Goal: Task Accomplishment & Management: Complete application form

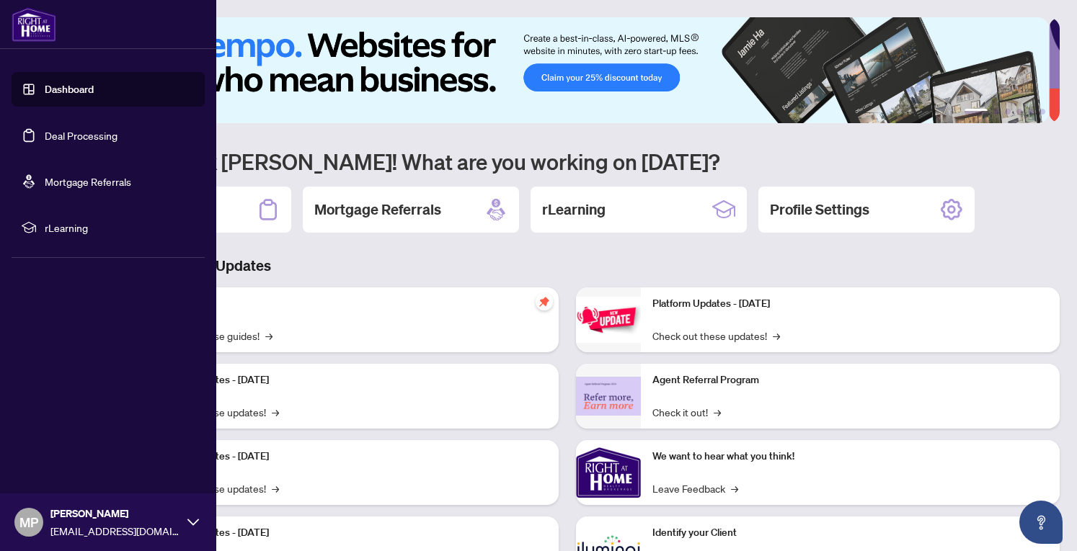
click at [67, 84] on link "Dashboard" at bounding box center [69, 89] width 49 height 13
click at [70, 135] on link "Deal Processing" at bounding box center [81, 135] width 73 height 13
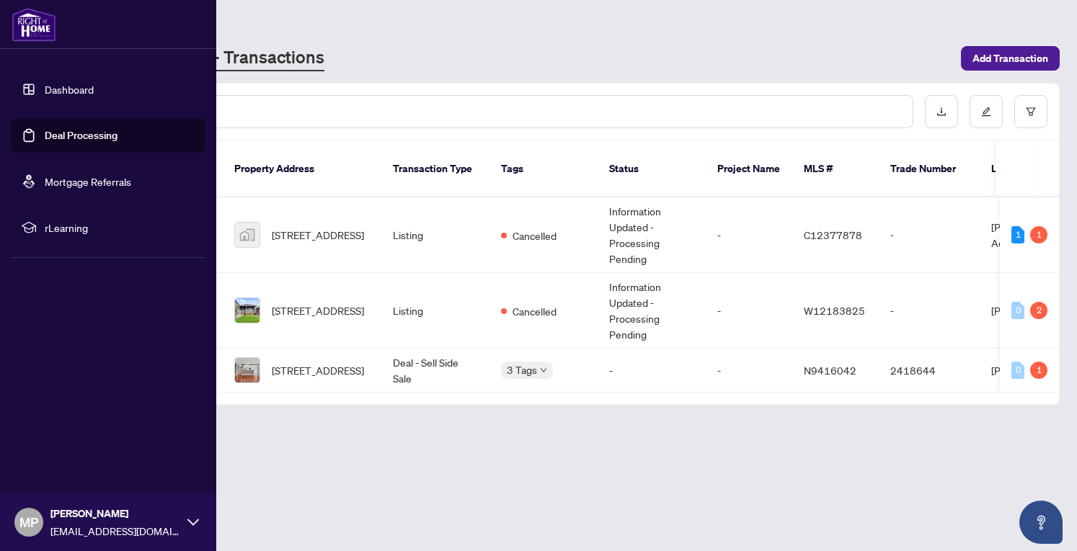
click at [68, 86] on link "Dashboard" at bounding box center [69, 89] width 49 height 13
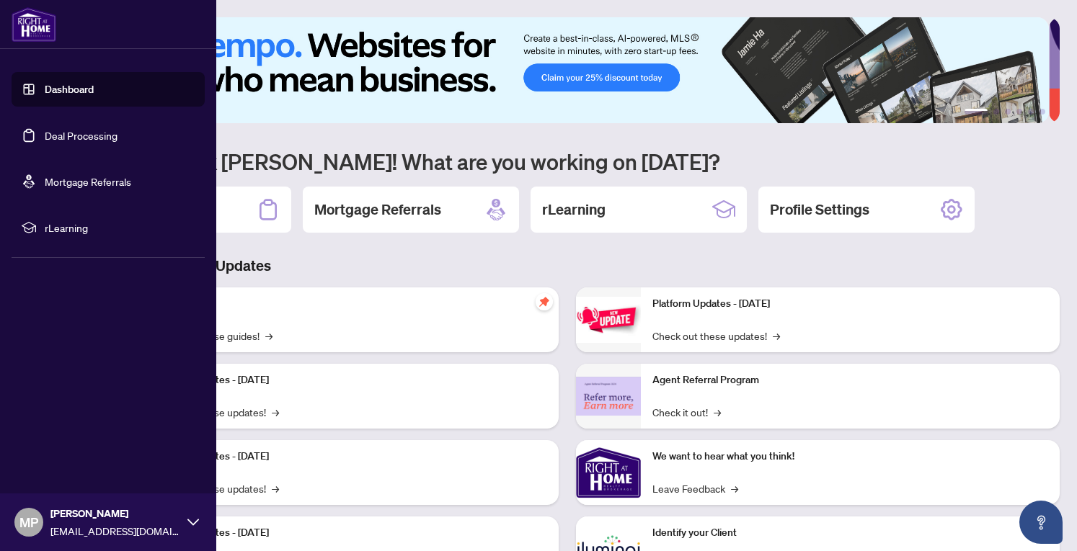
click at [60, 134] on link "Deal Processing" at bounding box center [81, 135] width 73 height 13
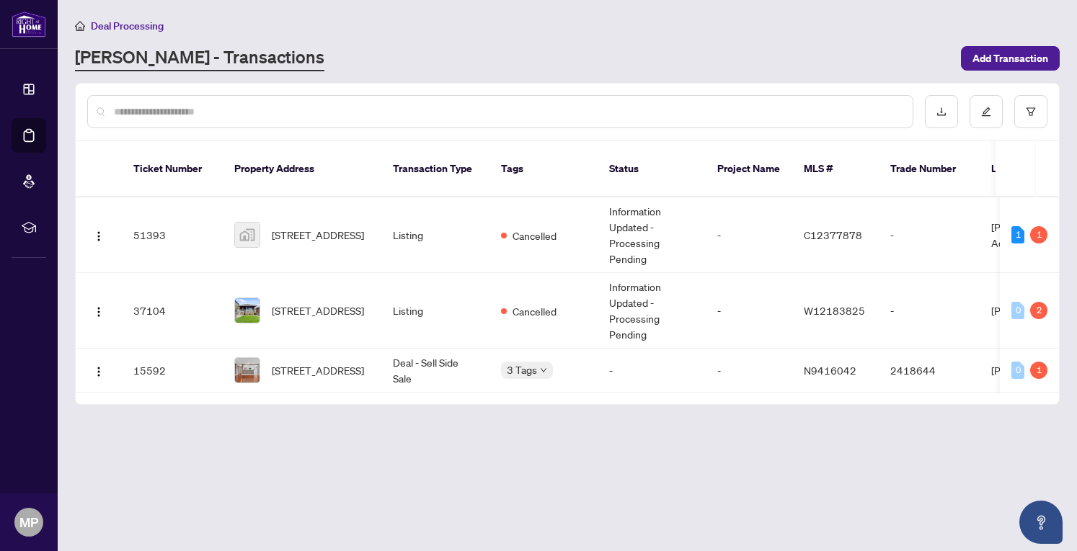
click at [1002, 55] on span "Add Transaction" at bounding box center [1010, 58] width 76 height 23
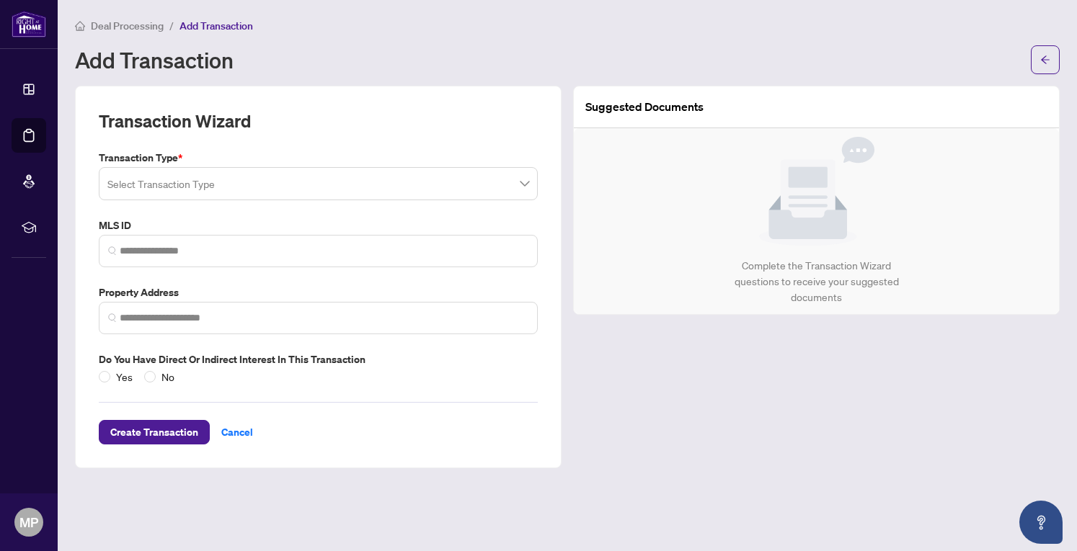
click at [339, 185] on input "search" at bounding box center [311, 186] width 409 height 32
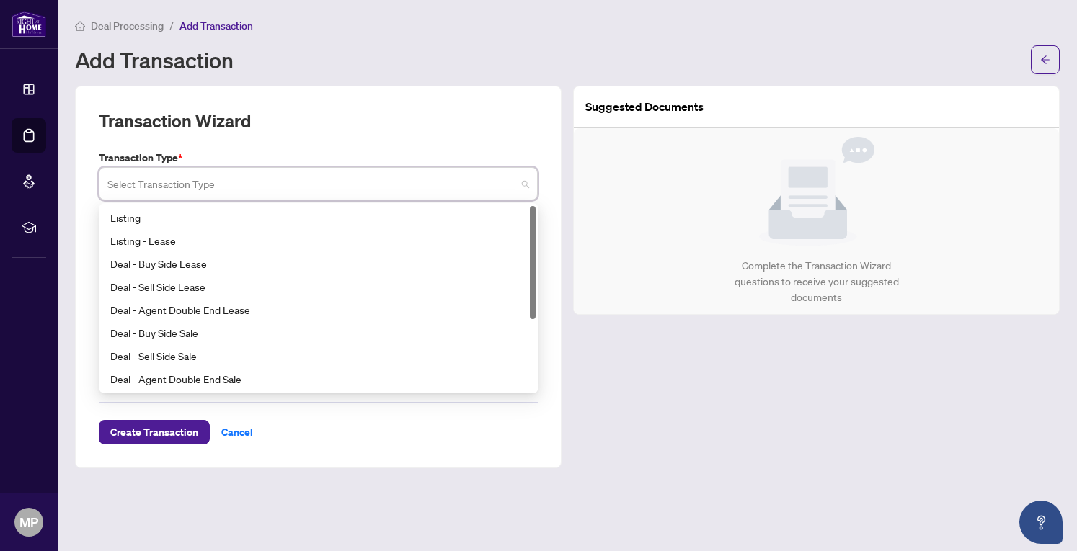
drag, startPoint x: 535, startPoint y: 303, endPoint x: 533, endPoint y: 223, distance: 80.7
click at [533, 223] on div at bounding box center [533, 262] width 6 height 113
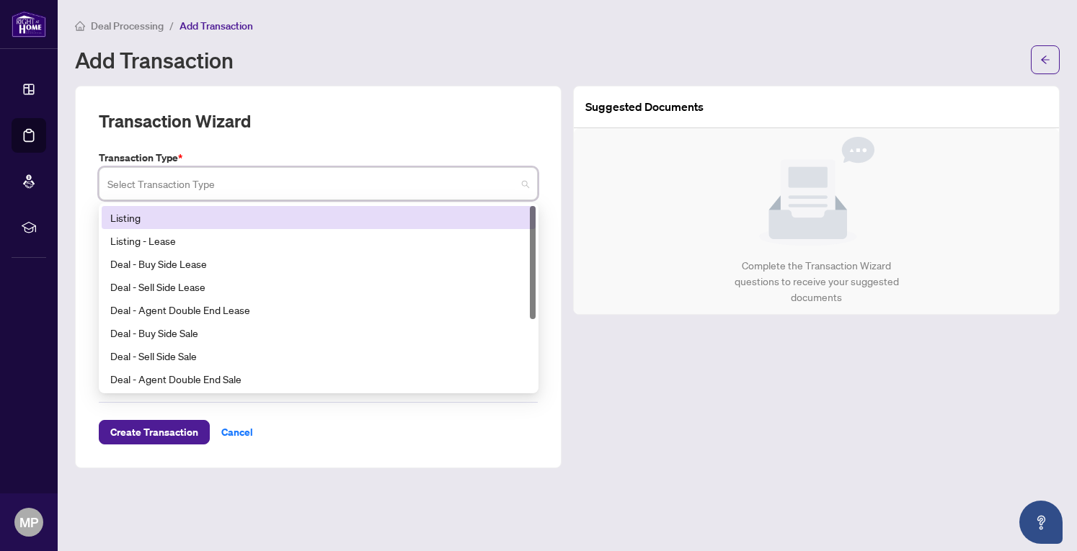
click at [144, 217] on div "Listing" at bounding box center [318, 218] width 417 height 16
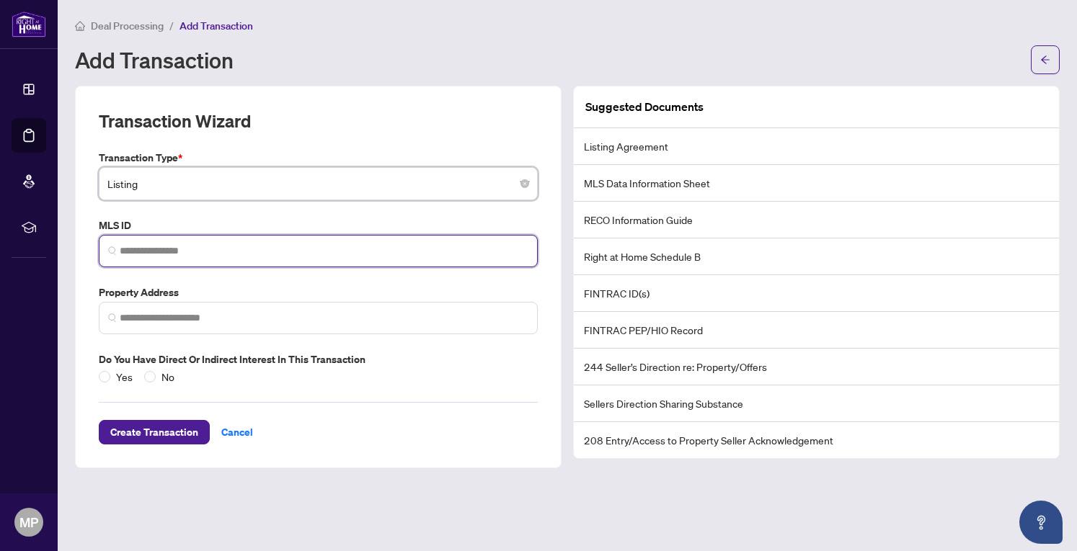
click at [260, 251] on input "search" at bounding box center [324, 251] width 409 height 15
paste input "*********"
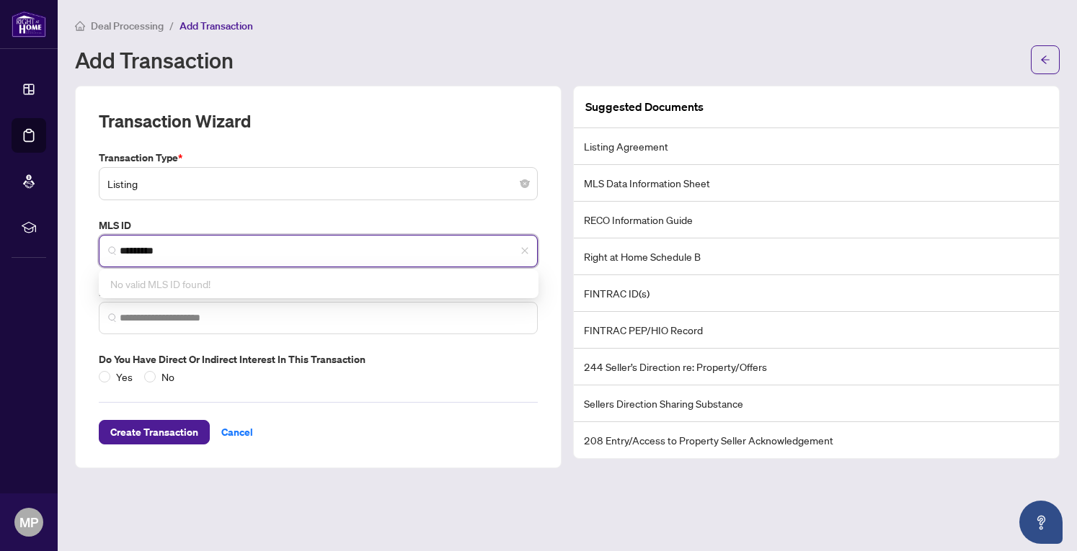
type input "*********"
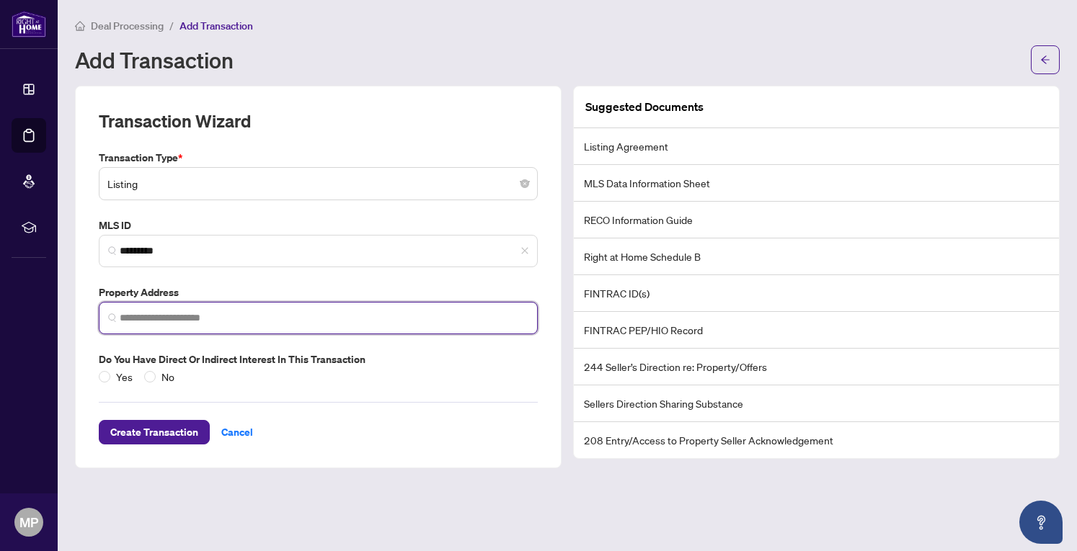
click at [195, 318] on input "search" at bounding box center [324, 318] width 409 height 15
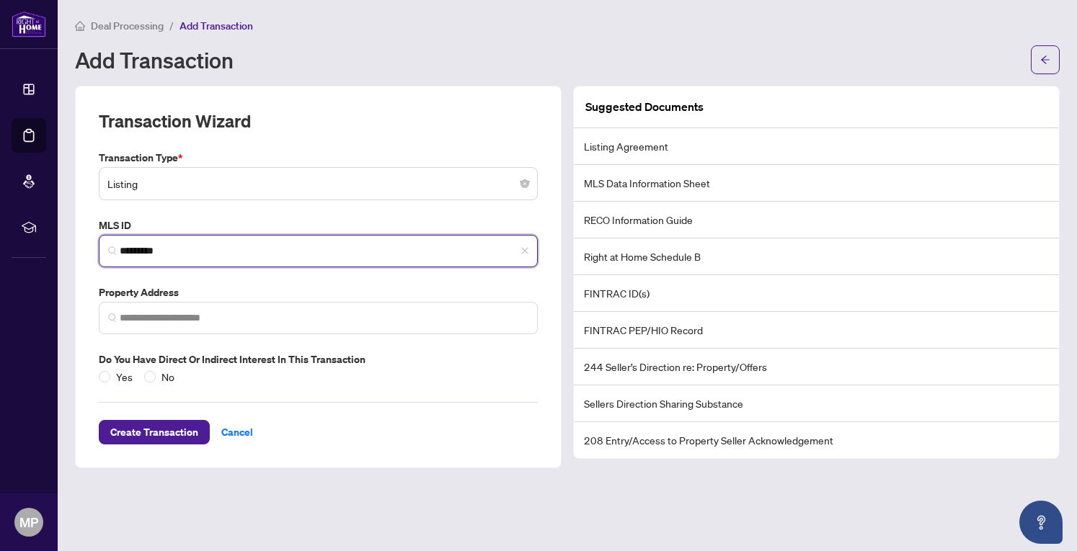
click at [195, 249] on input "*********" at bounding box center [324, 251] width 409 height 15
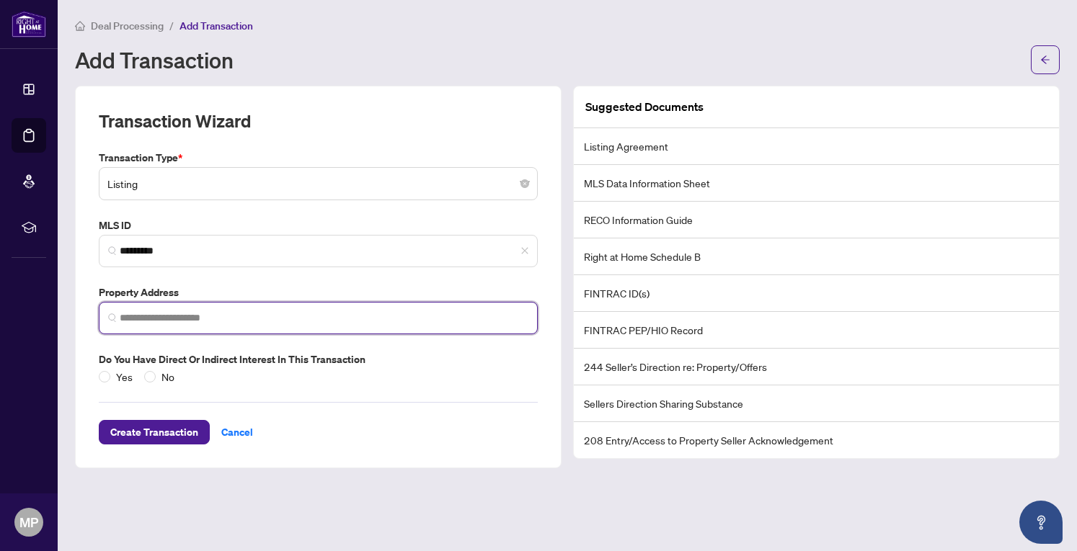
click at [217, 316] on input "search" at bounding box center [324, 318] width 409 height 15
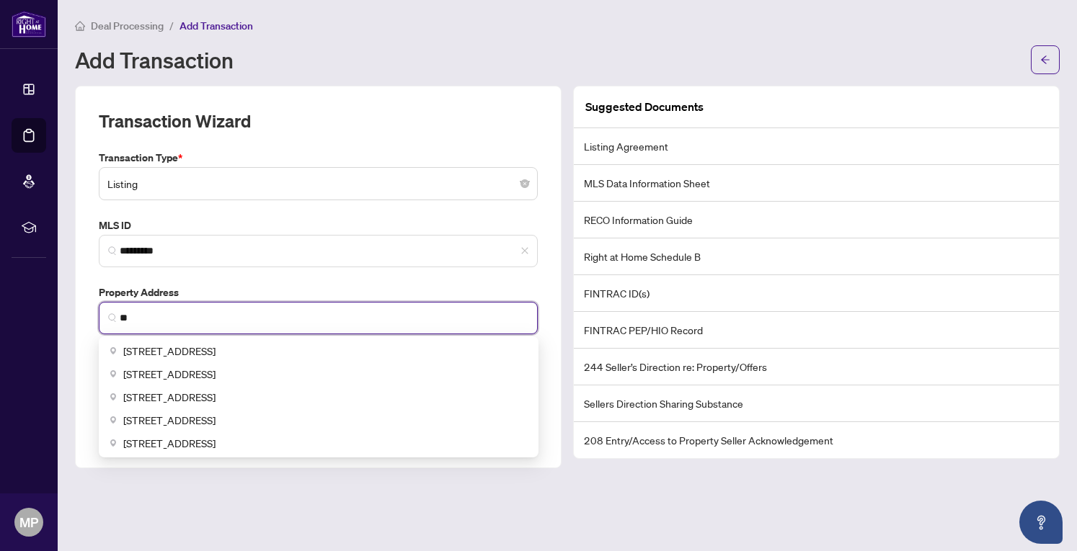
type input "*"
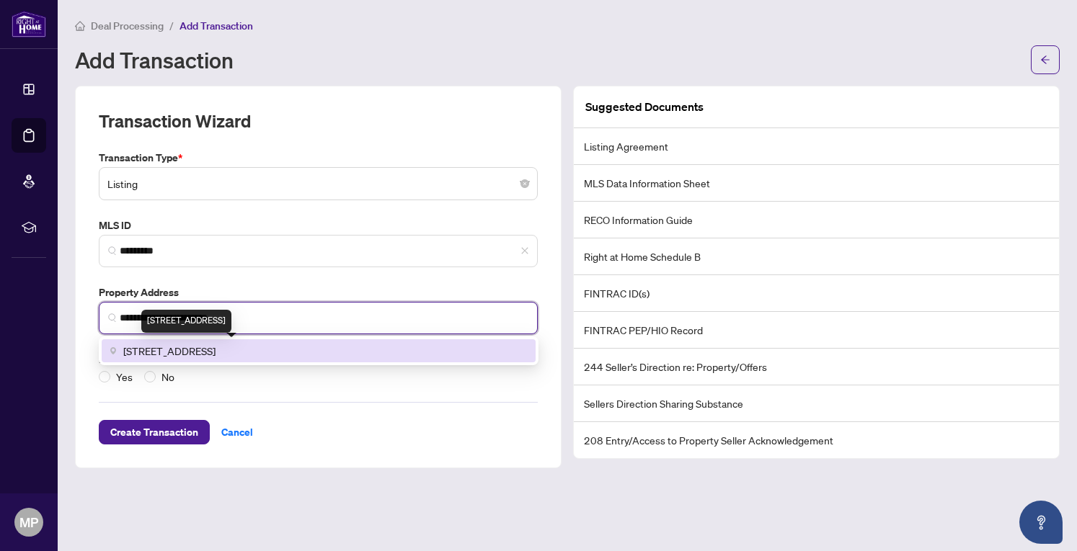
click at [190, 350] on span "[STREET_ADDRESS]" at bounding box center [169, 351] width 92 height 16
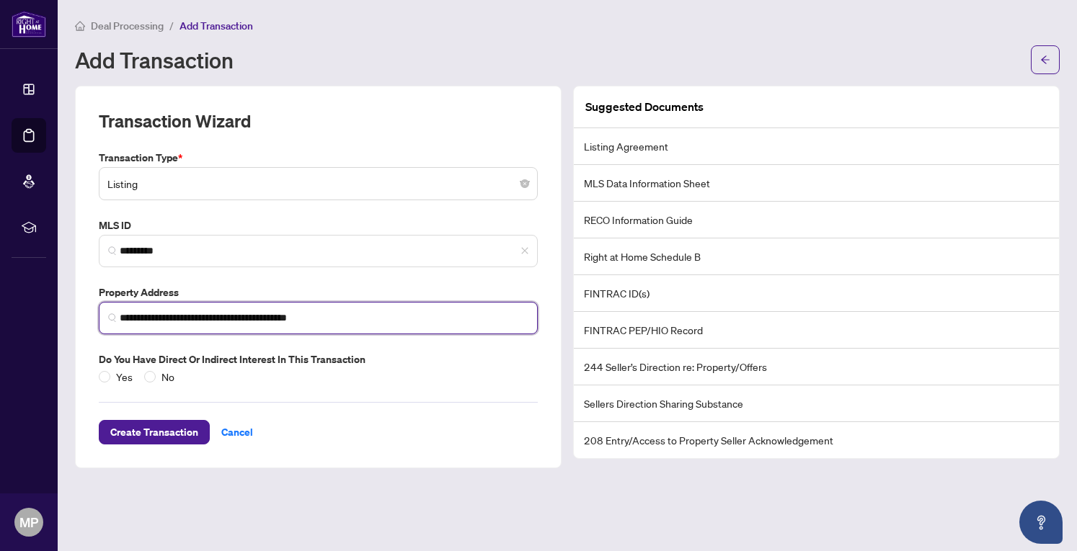
type input "**********"
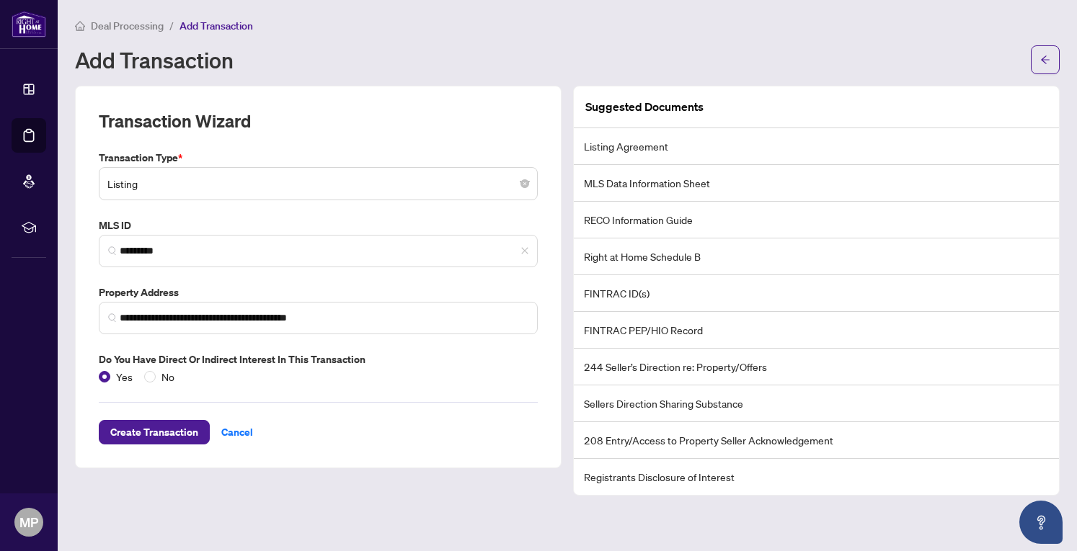
click at [140, 426] on span "Create Transaction" at bounding box center [154, 432] width 88 height 23
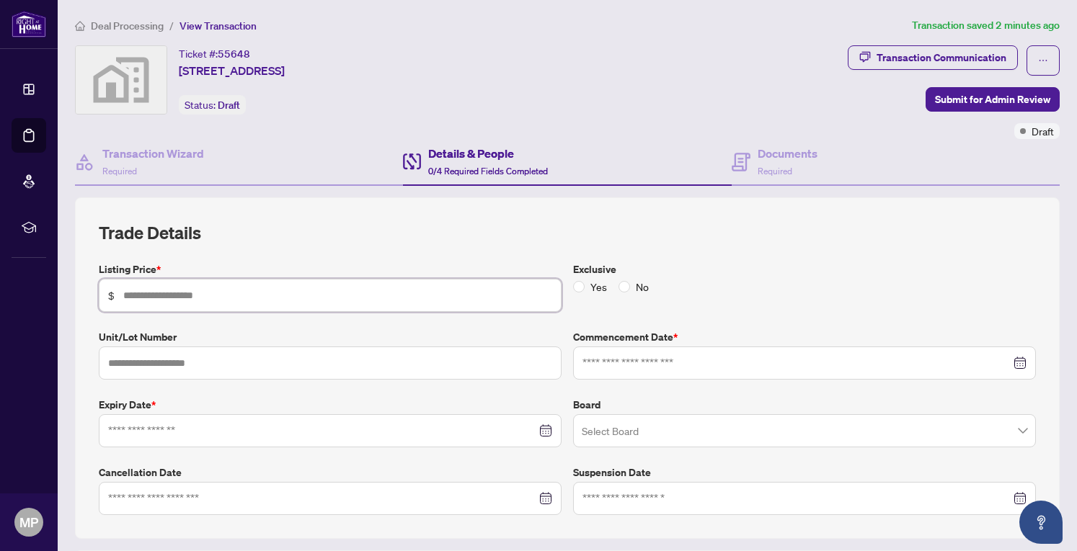
click at [196, 294] on input "text" at bounding box center [337, 296] width 429 height 16
click at [159, 437] on div at bounding box center [330, 430] width 463 height 33
type input "*******"
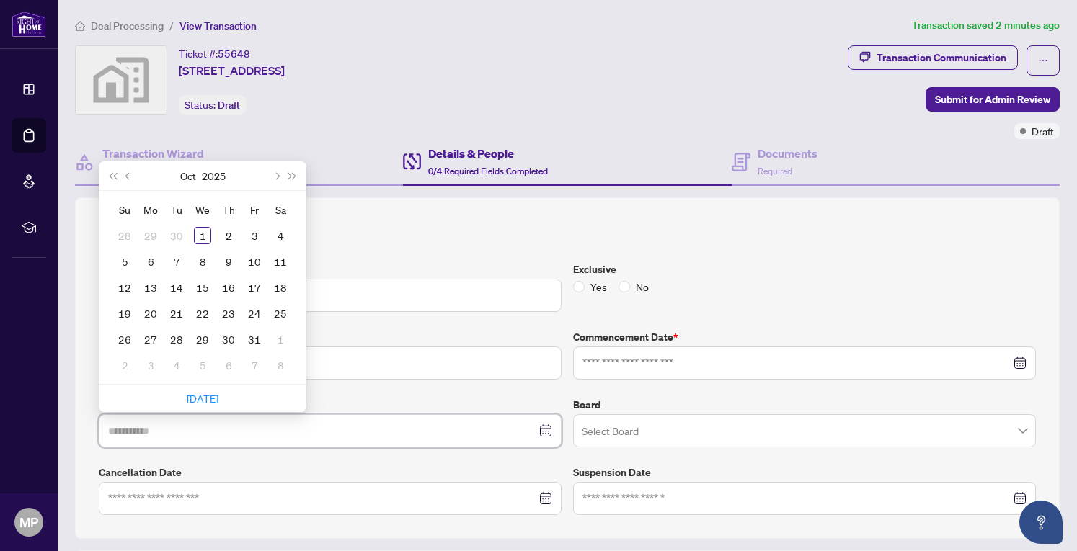
type input "**********"
click at [277, 170] on button "Next month (PageDown)" at bounding box center [276, 175] width 16 height 29
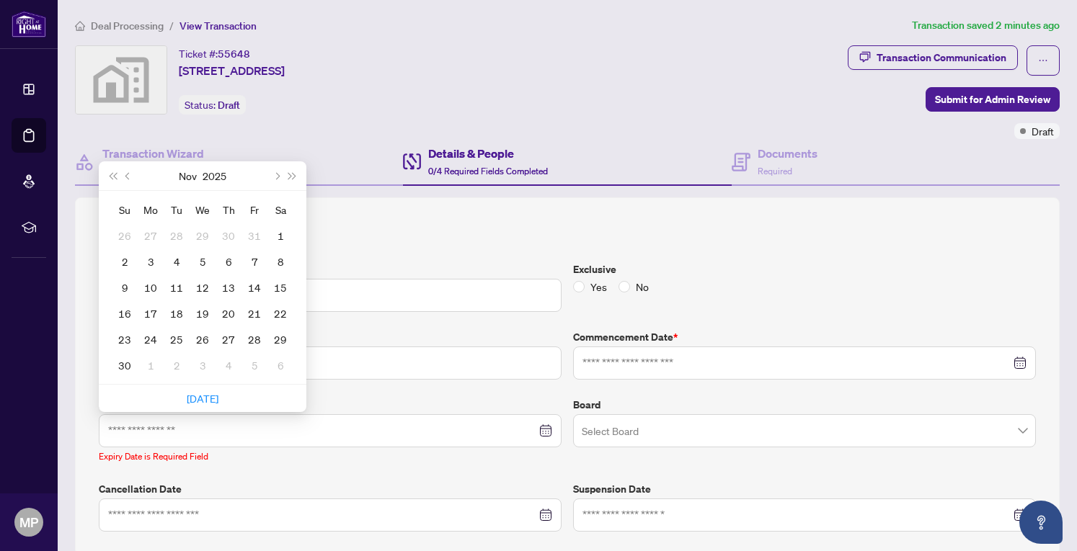
click at [277, 170] on button "Next month (PageDown)" at bounding box center [276, 175] width 16 height 29
type input "**********"
click at [176, 340] on div "30" at bounding box center [176, 339] width 17 height 17
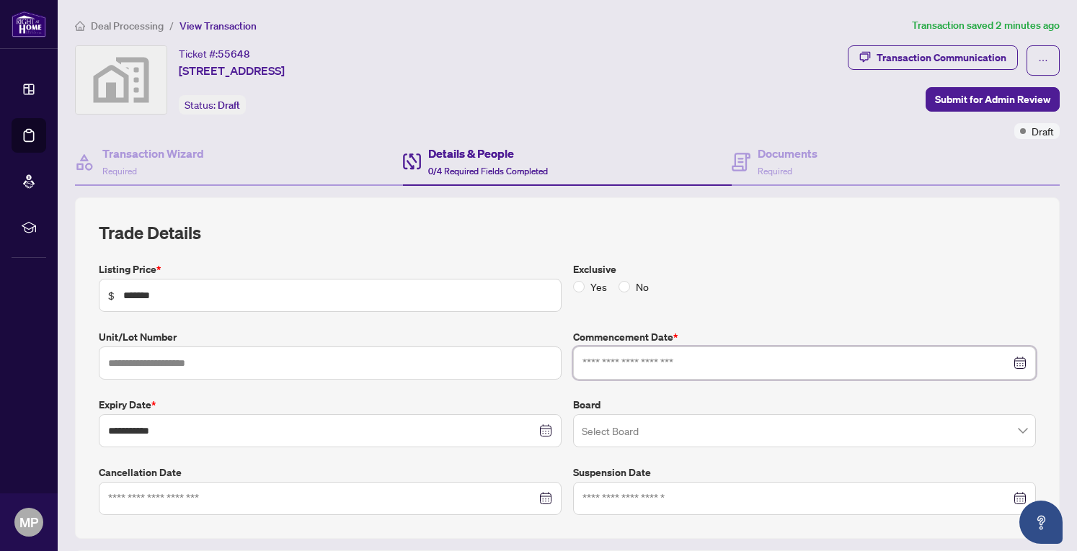
click at [654, 361] on input at bounding box center [796, 363] width 428 height 16
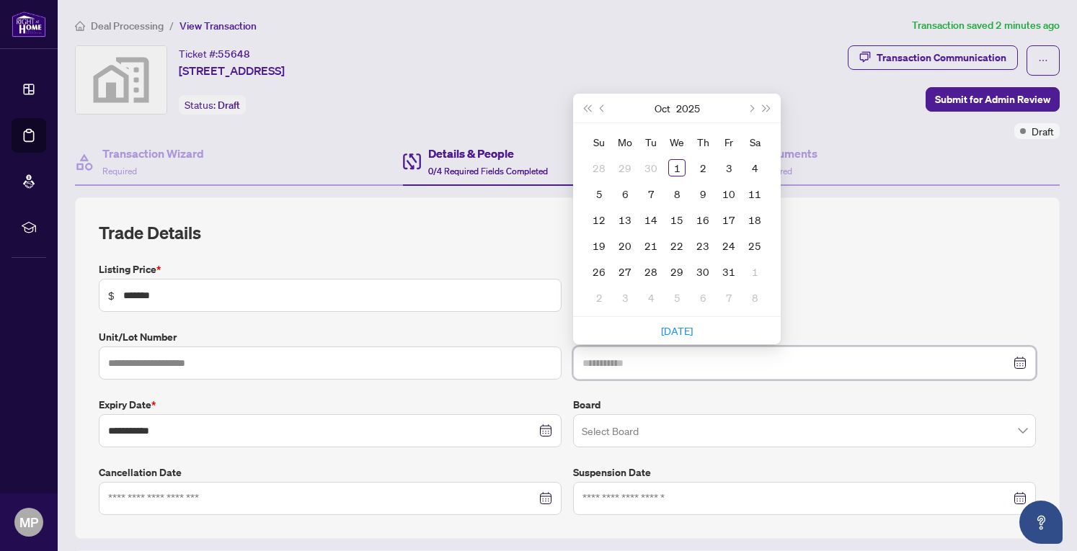
type input "**********"
click at [672, 159] on div "1" at bounding box center [676, 167] width 17 height 17
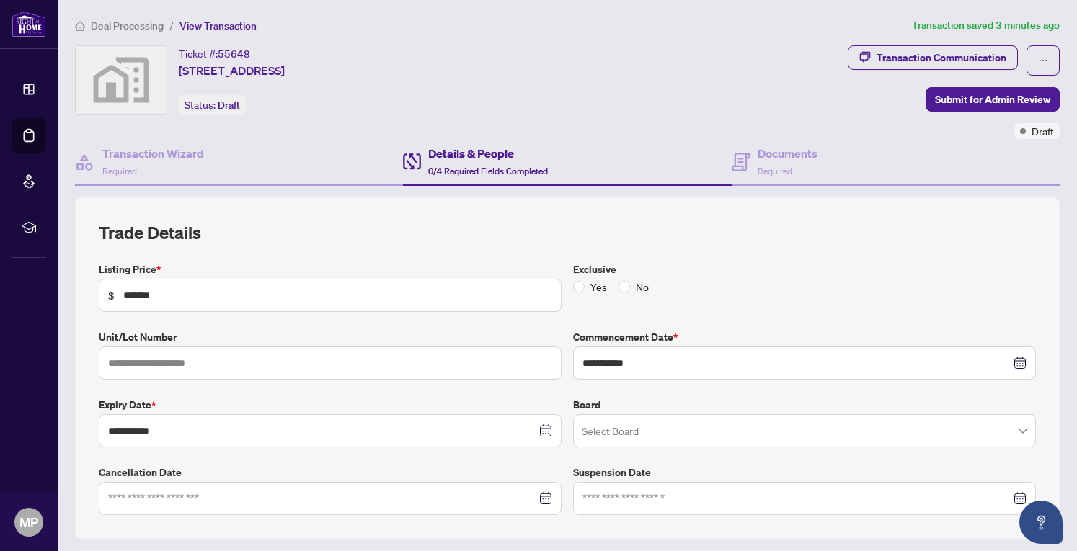
click at [525, 169] on span "0/4 Required Fields Completed" at bounding box center [488, 171] width 120 height 11
click at [489, 159] on h4 "Details & People" at bounding box center [488, 153] width 120 height 17
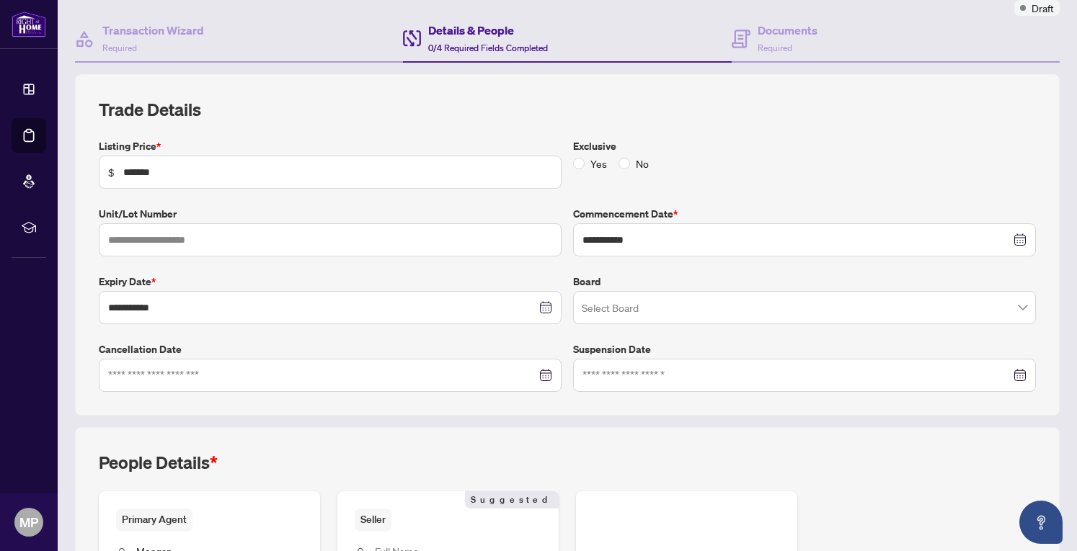
scroll to position [334, 0]
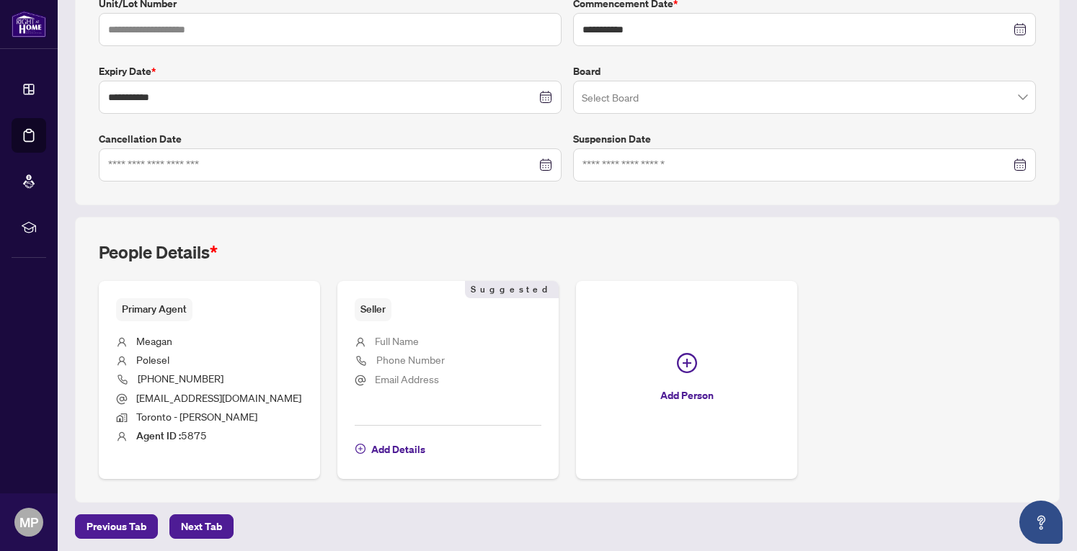
click at [181, 519] on span "Next Tab" at bounding box center [201, 526] width 41 height 23
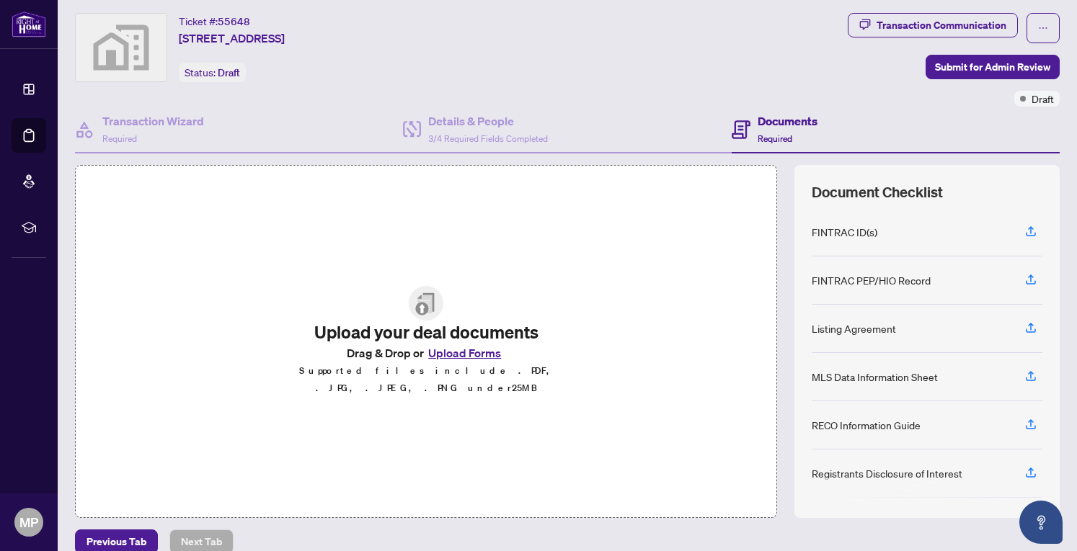
scroll to position [50, 0]
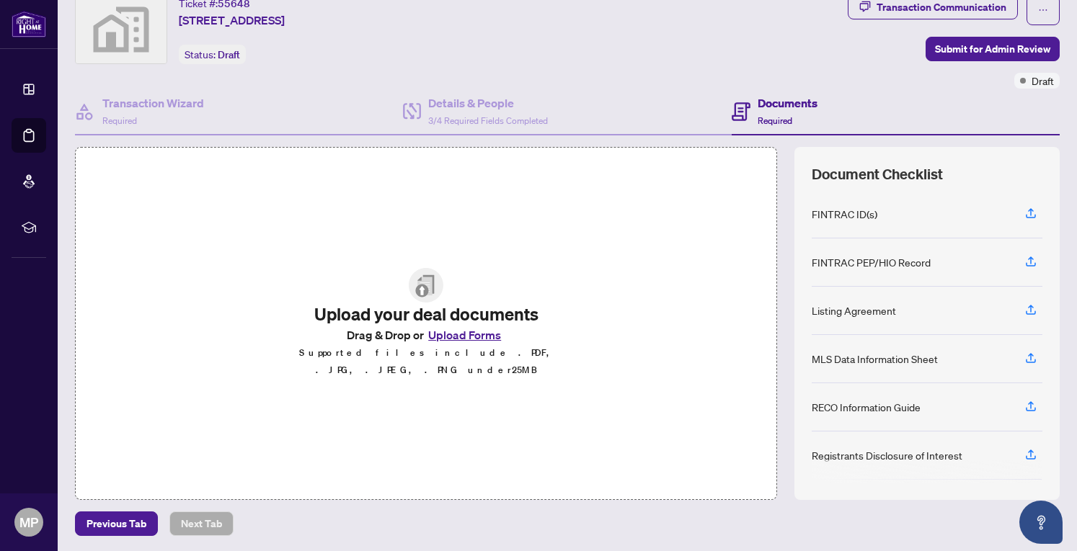
click at [445, 339] on button "Upload Forms" at bounding box center [464, 335] width 81 height 19
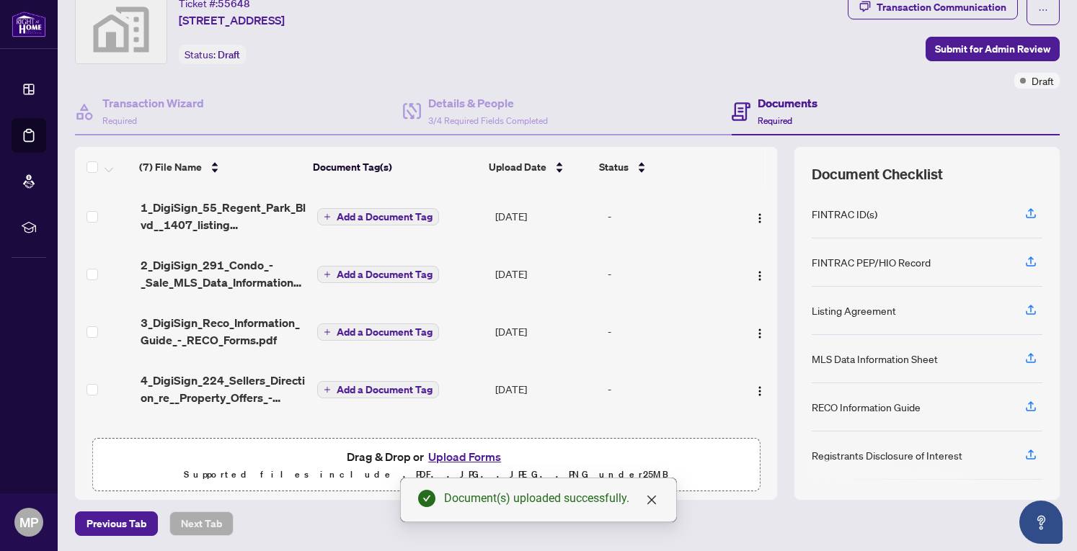
click at [368, 213] on span "Add a Document Tag" at bounding box center [385, 217] width 96 height 10
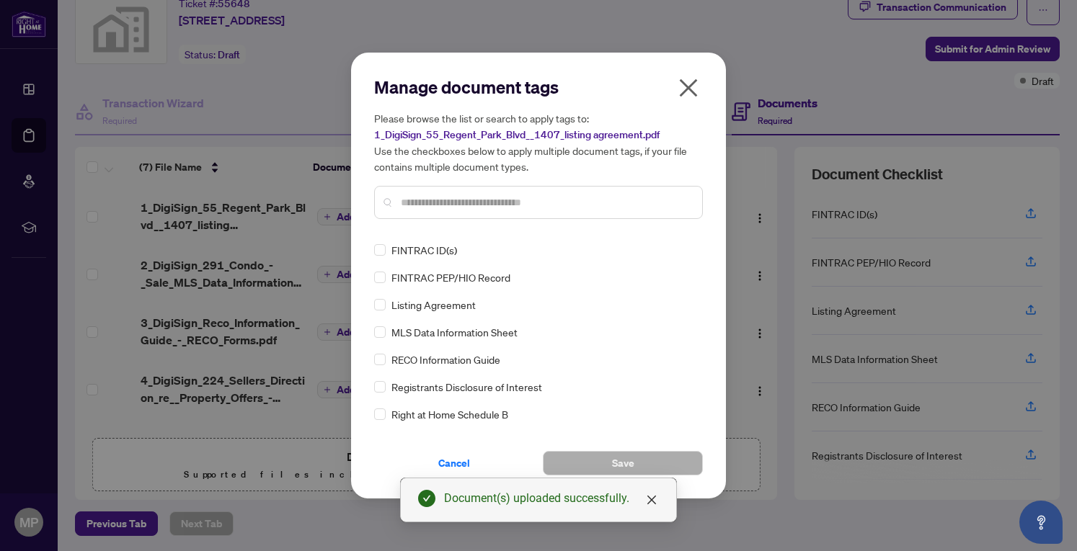
click at [503, 228] on div "Manage document tags Please browse the list or search to apply tags to: 1_DigiS…" at bounding box center [538, 153] width 329 height 155
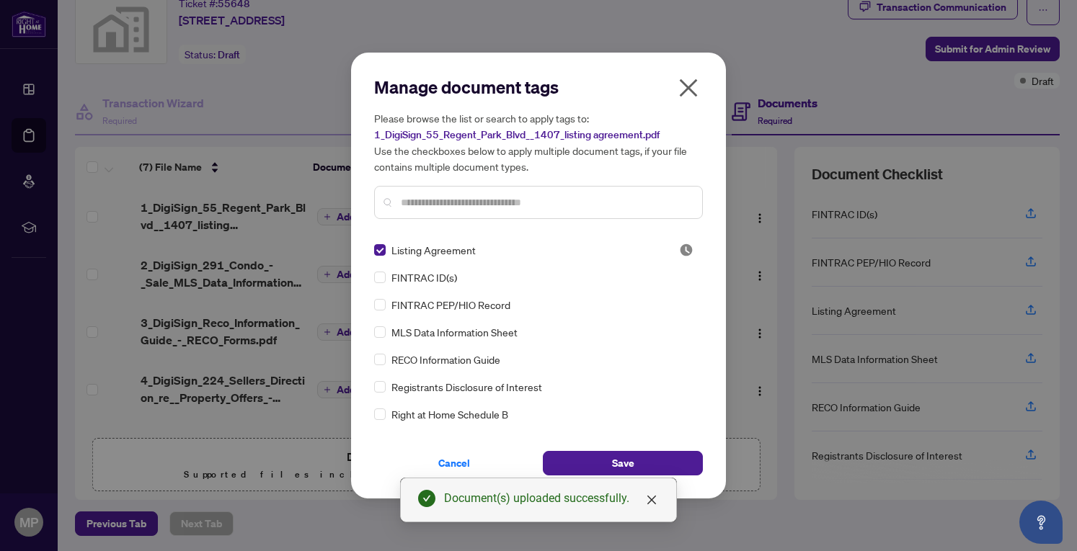
click at [631, 462] on span "Save" at bounding box center [623, 463] width 22 height 23
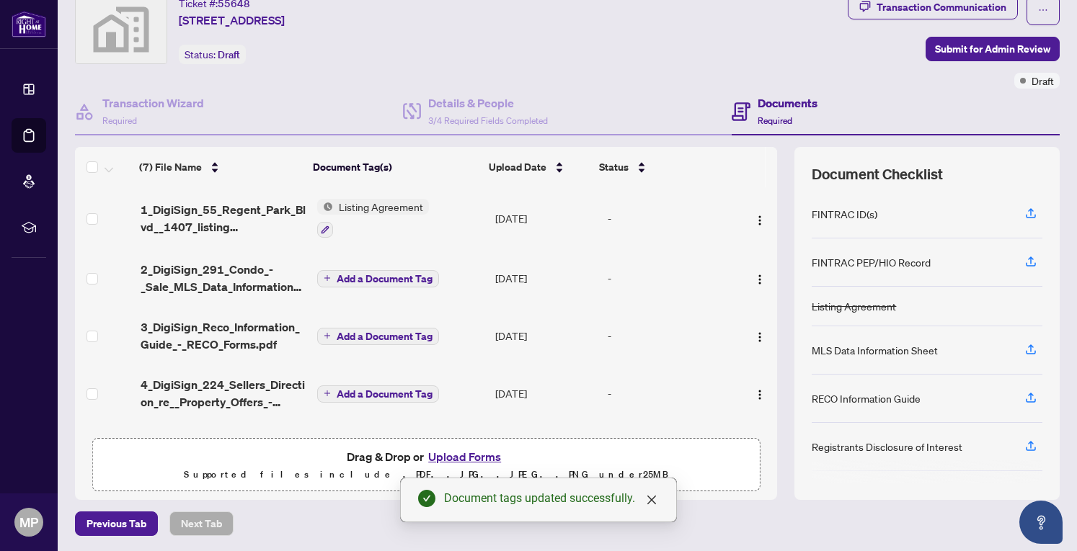
click at [359, 275] on span "Add a Document Tag" at bounding box center [385, 279] width 96 height 10
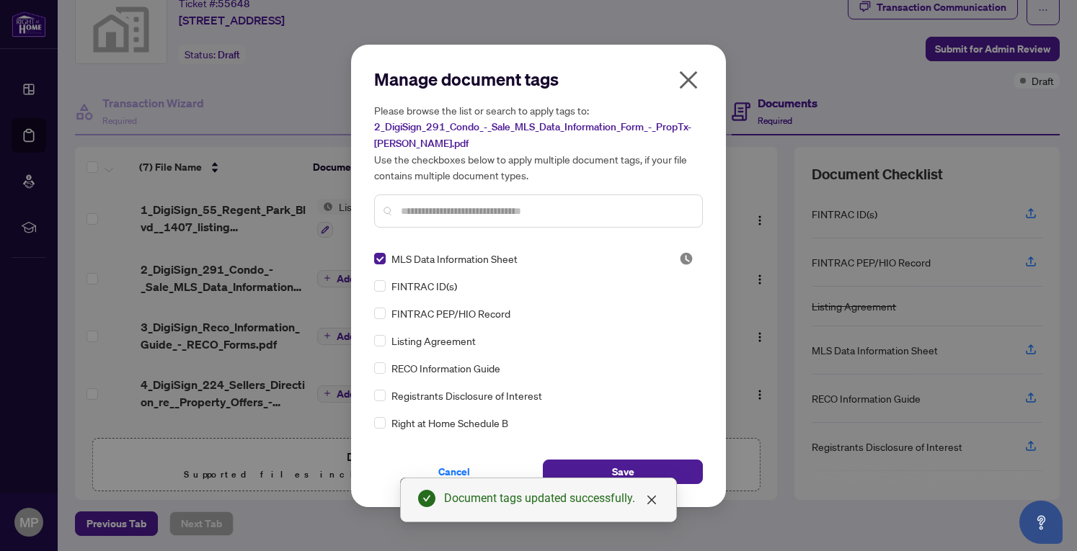
click at [586, 466] on button "Save" at bounding box center [623, 472] width 160 height 25
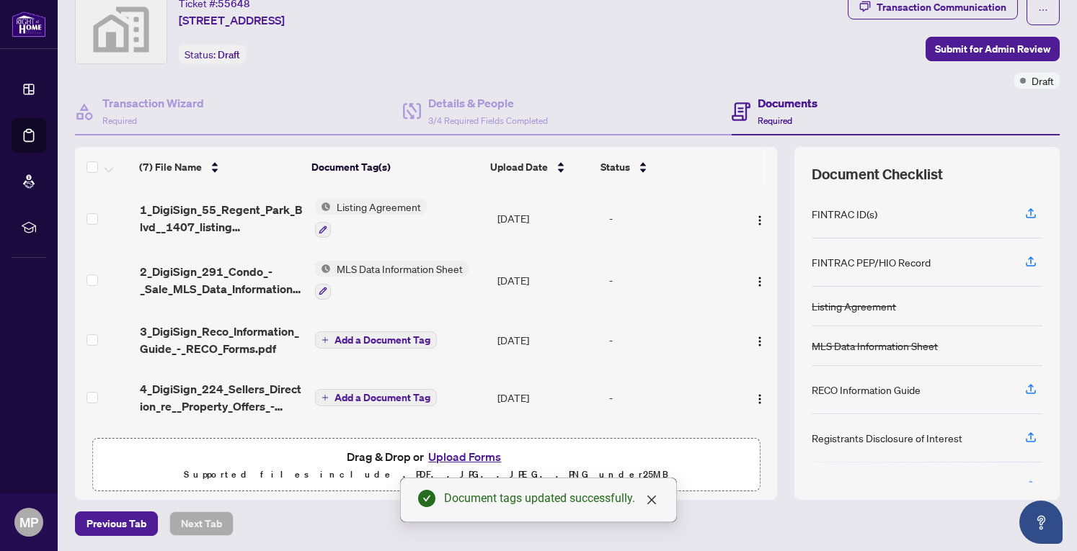
click at [374, 337] on span "Add a Document Tag" at bounding box center [382, 340] width 96 height 10
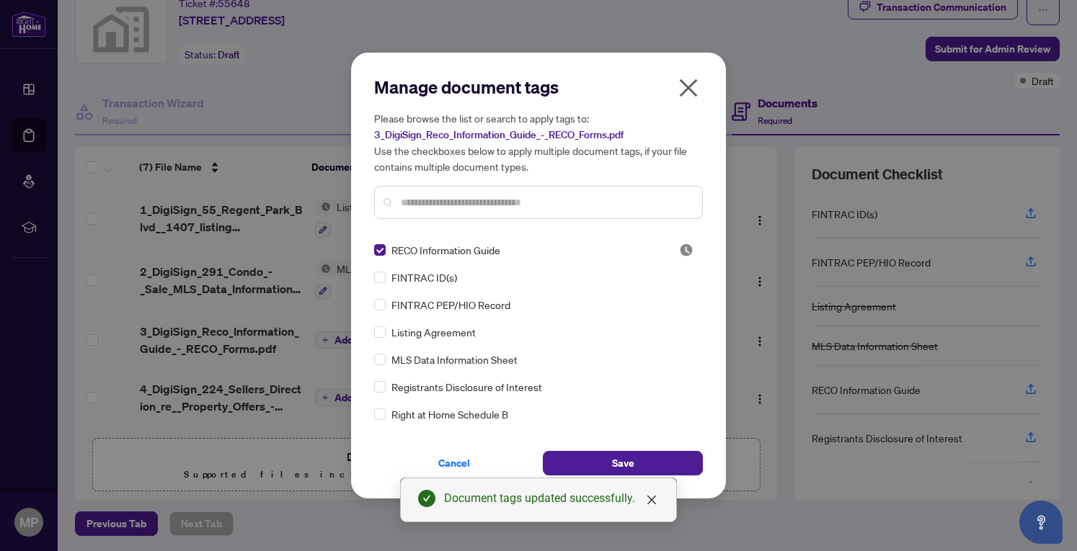
click at [600, 458] on button "Save" at bounding box center [623, 463] width 160 height 25
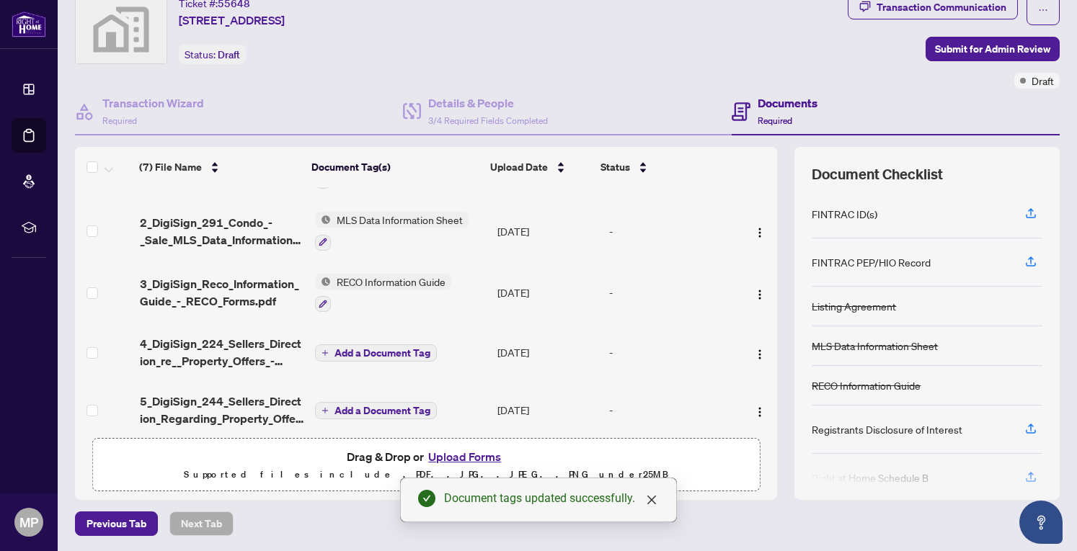
scroll to position [72, 0]
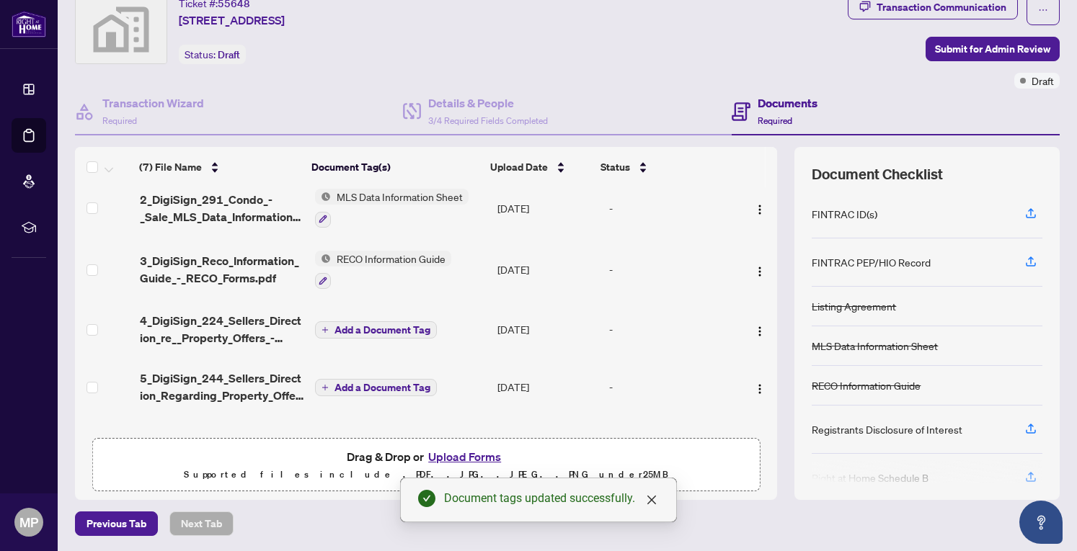
click at [350, 326] on span "Add a Document Tag" at bounding box center [382, 330] width 96 height 10
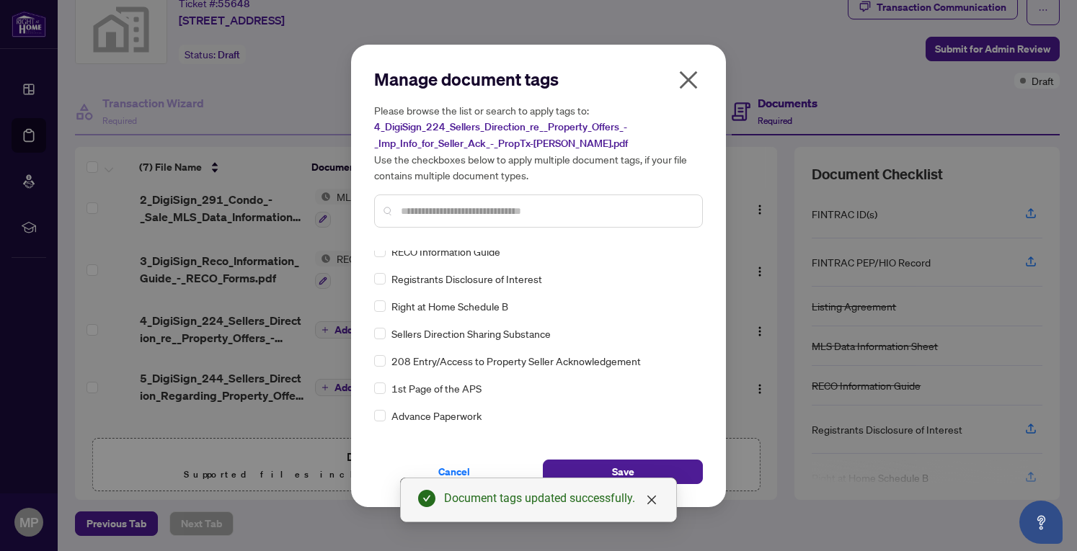
scroll to position [0, 0]
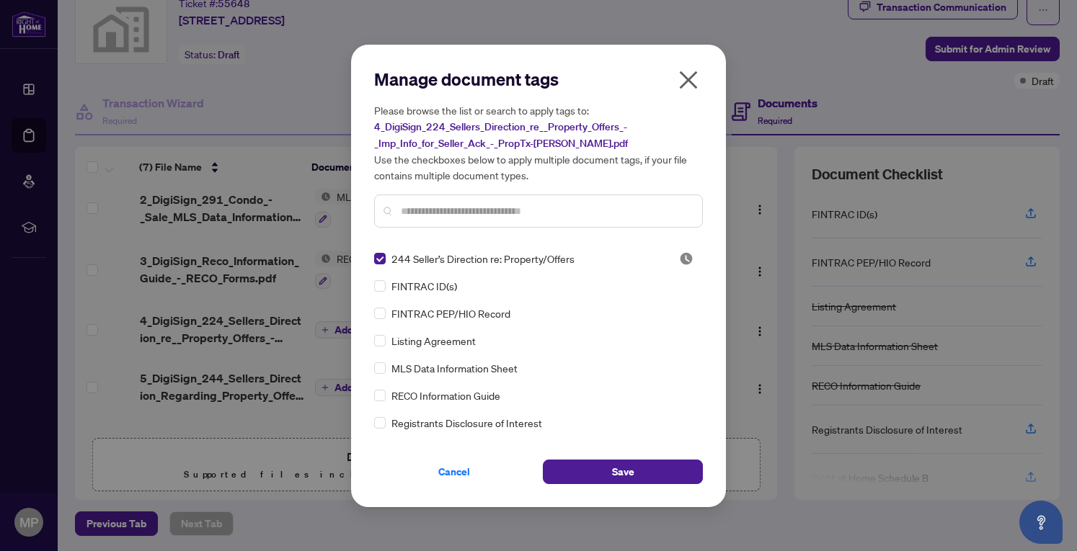
click at [586, 469] on button "Save" at bounding box center [623, 472] width 160 height 25
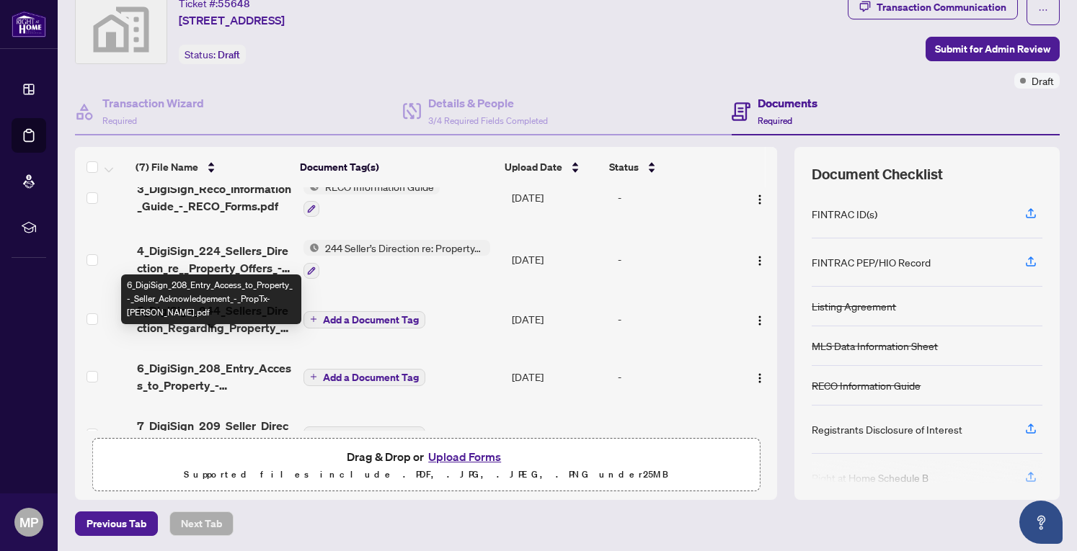
scroll to position [179, 0]
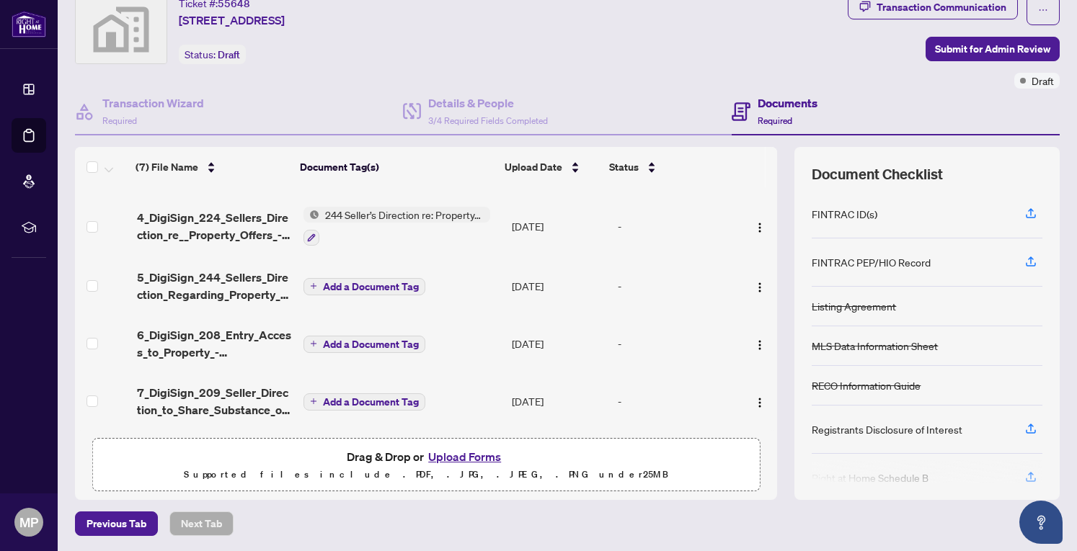
click at [362, 282] on span "Add a Document Tag" at bounding box center [371, 287] width 96 height 10
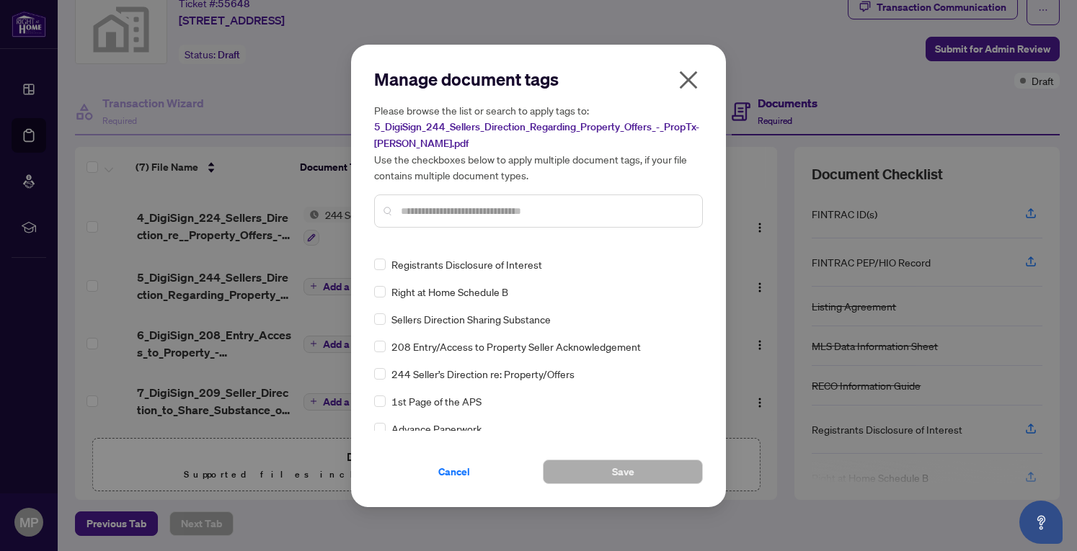
scroll to position [216, 0]
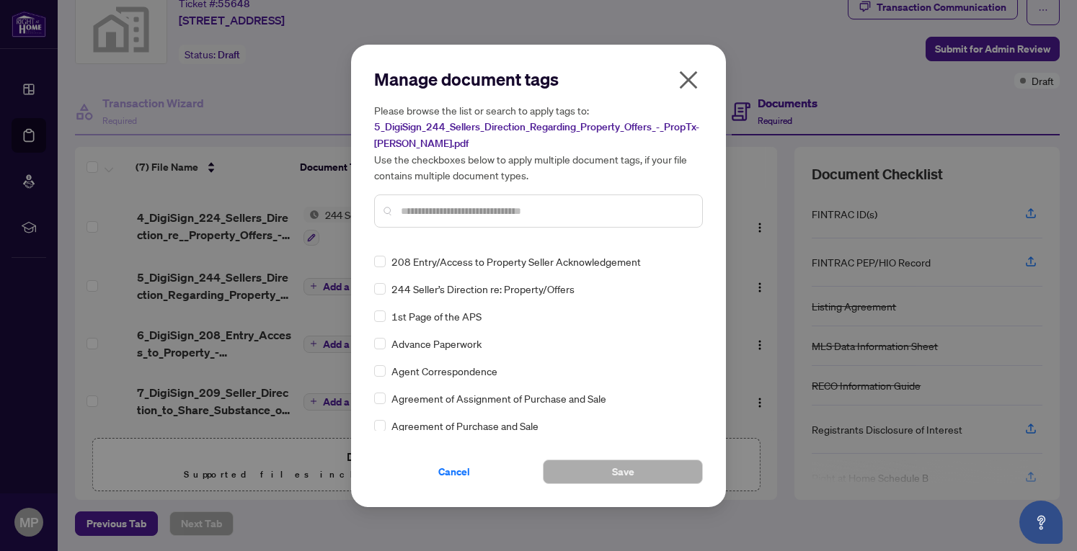
click at [682, 79] on icon "close" at bounding box center [688, 79] width 23 height 23
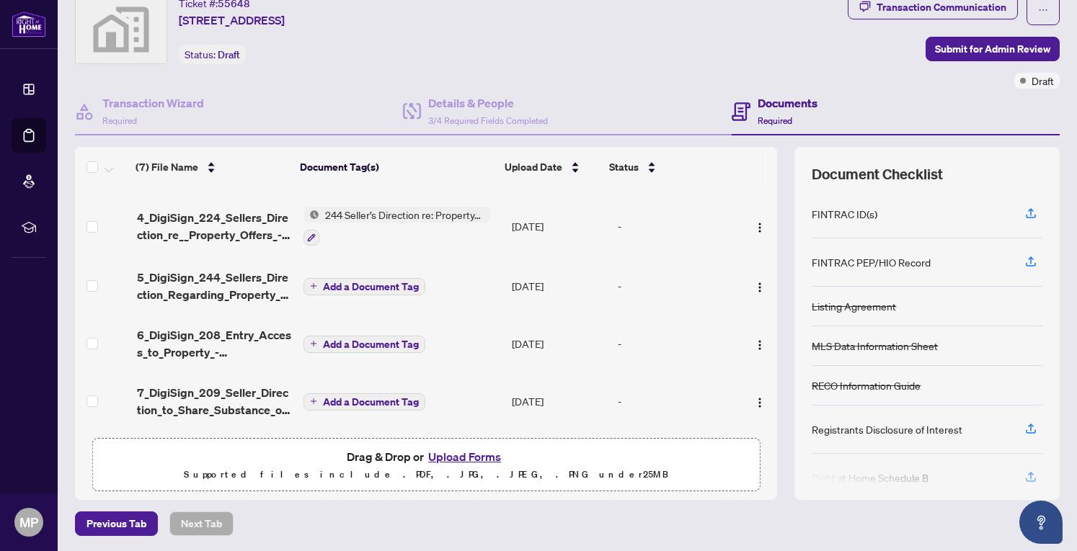
click at [431, 207] on span "244 Seller’s Direction re: Property/Offers" at bounding box center [404, 215] width 171 height 16
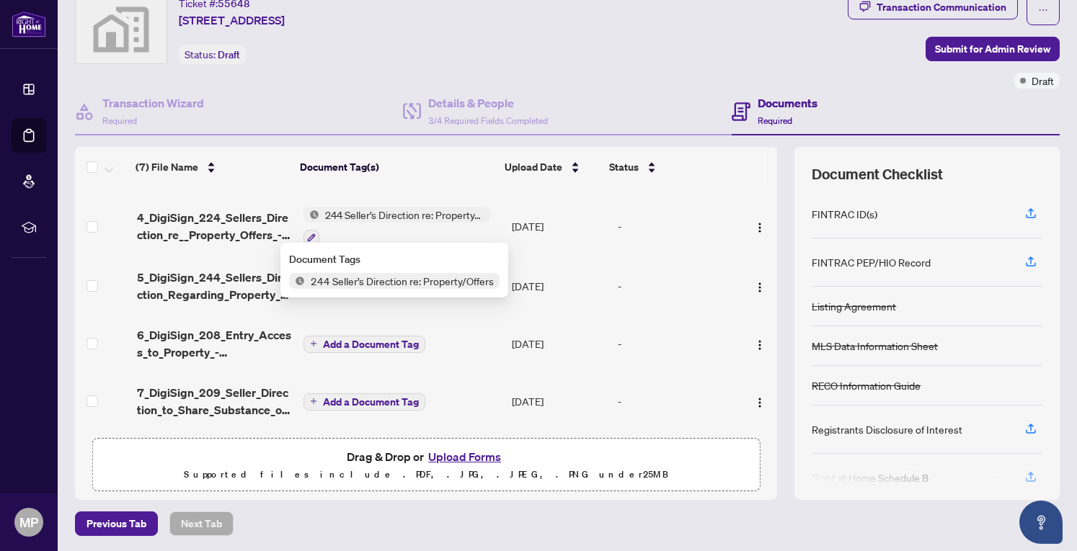
click at [307, 233] on icon "button" at bounding box center [311, 237] width 9 height 9
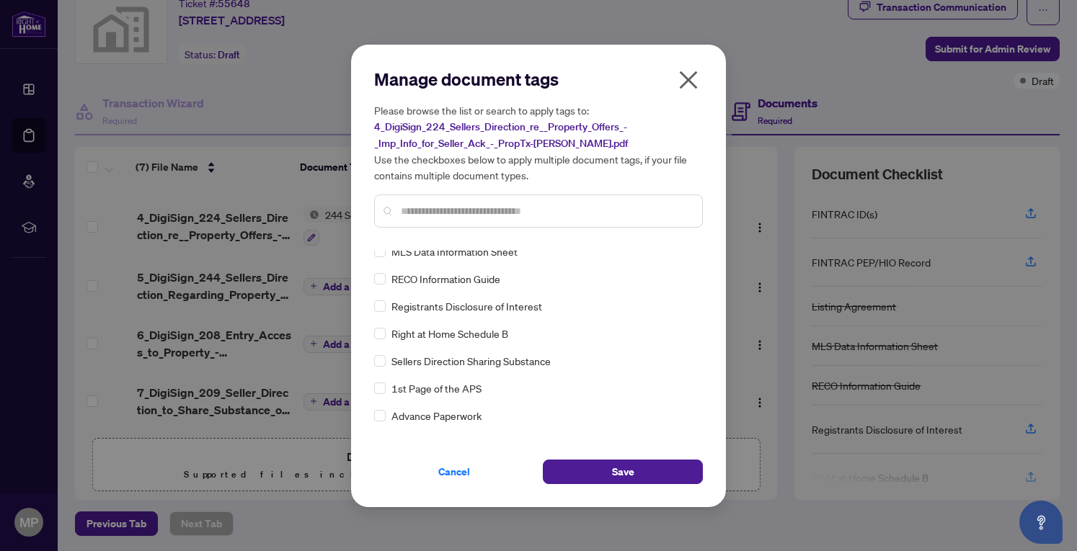
scroll to position [0, 0]
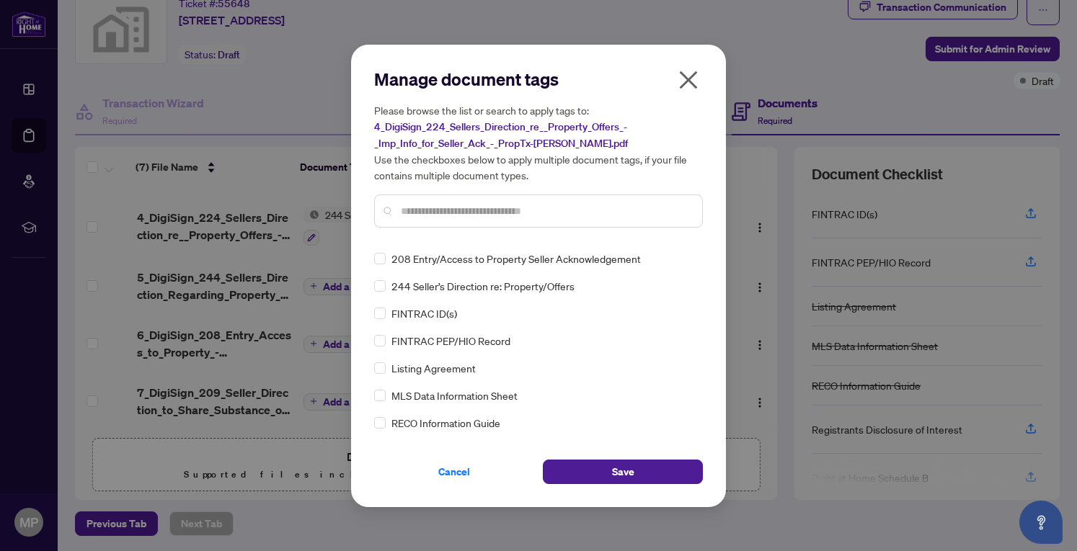
click at [689, 80] on icon "close" at bounding box center [689, 80] width 18 height 18
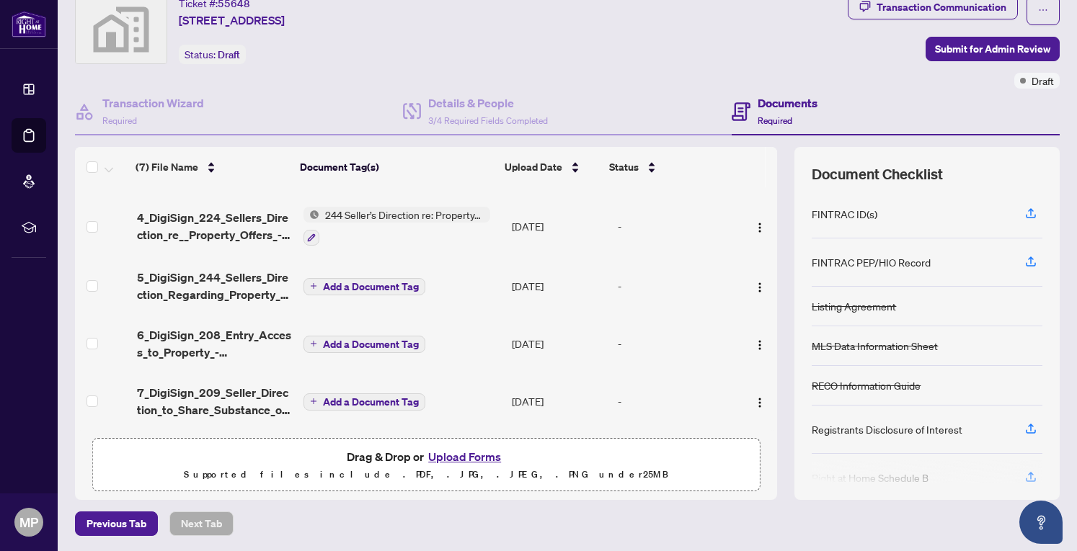
click at [307, 233] on icon "button" at bounding box center [311, 237] width 9 height 9
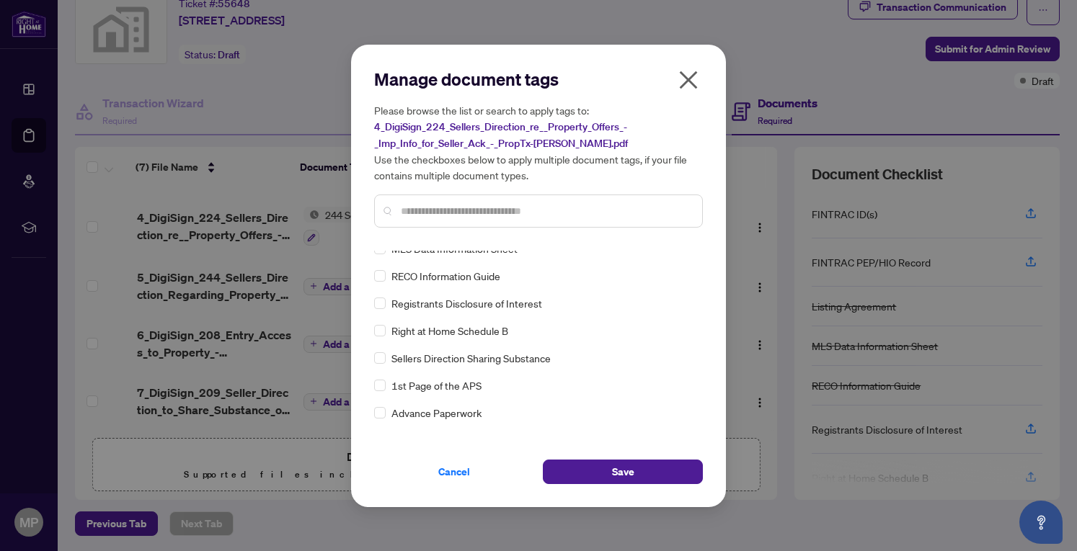
scroll to position [72, 0]
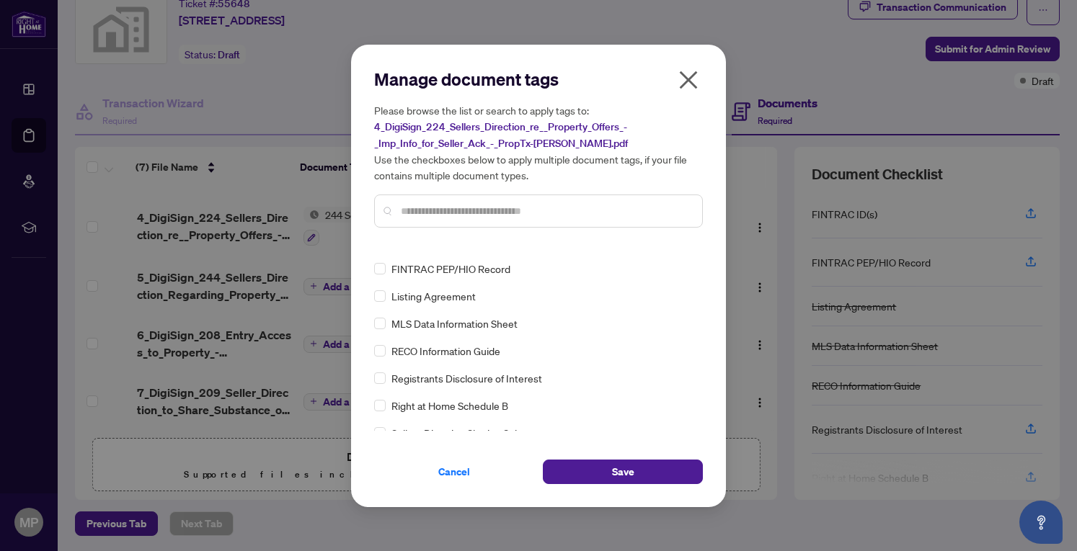
click at [461, 212] on input "text" at bounding box center [546, 211] width 290 height 16
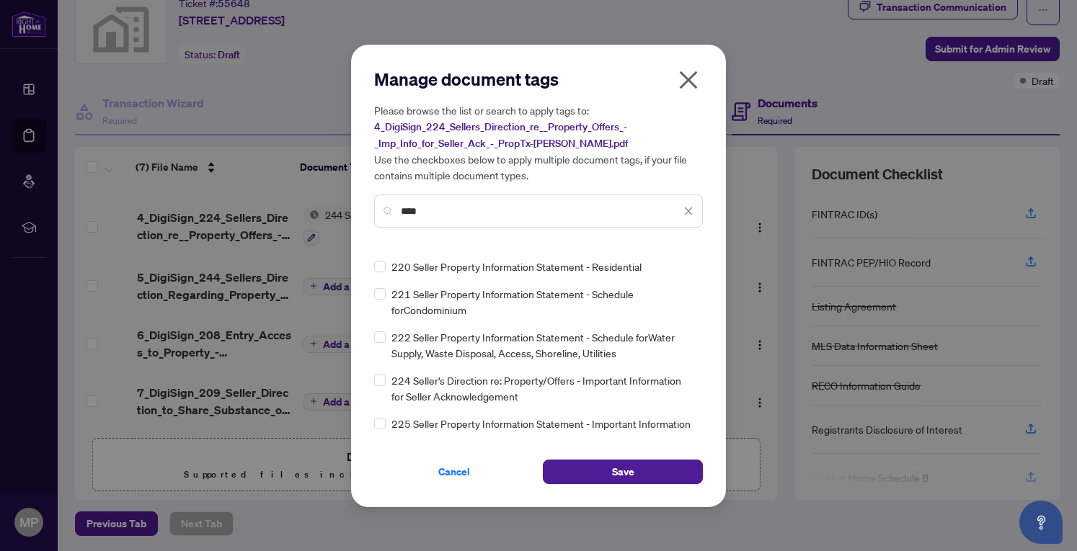
scroll to position [216, 0]
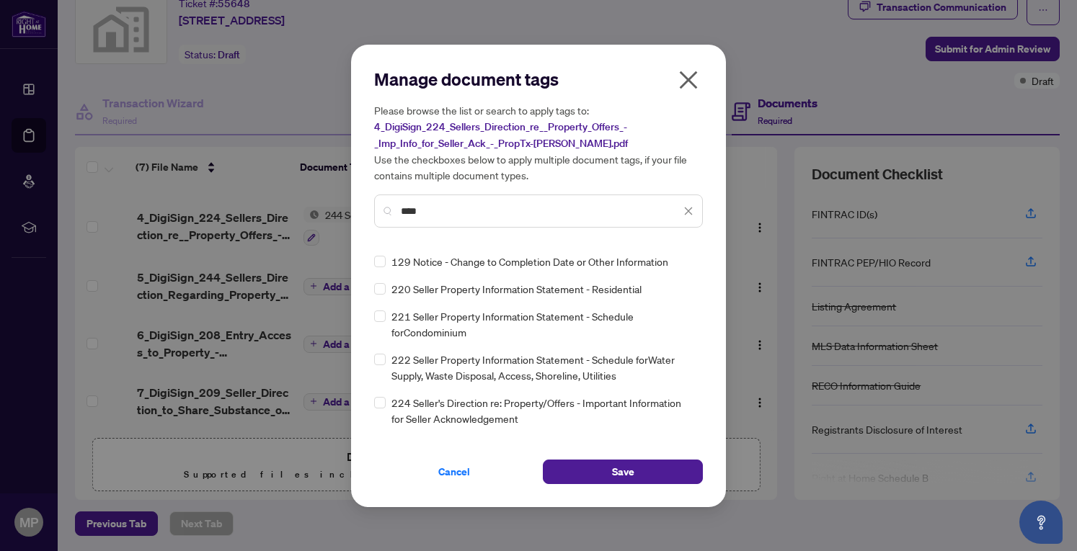
click at [424, 208] on input "****" at bounding box center [541, 211] width 280 height 16
type input "*"
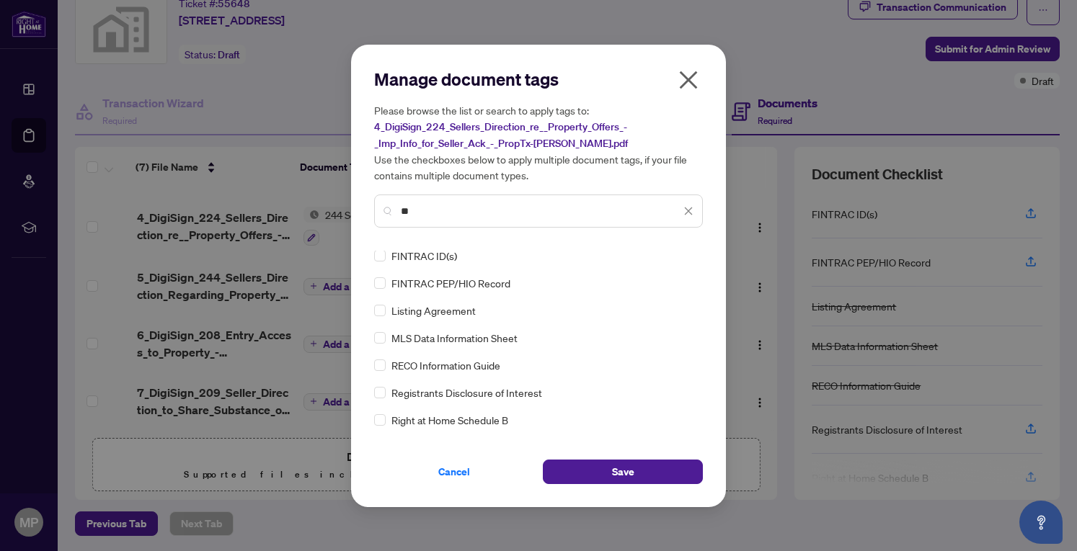
scroll to position [0, 0]
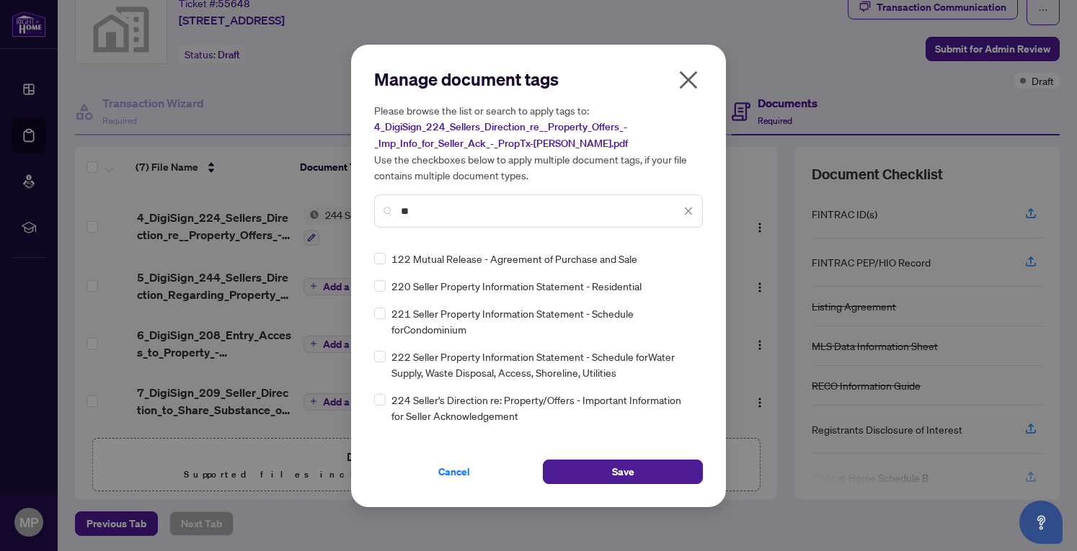
type input "**"
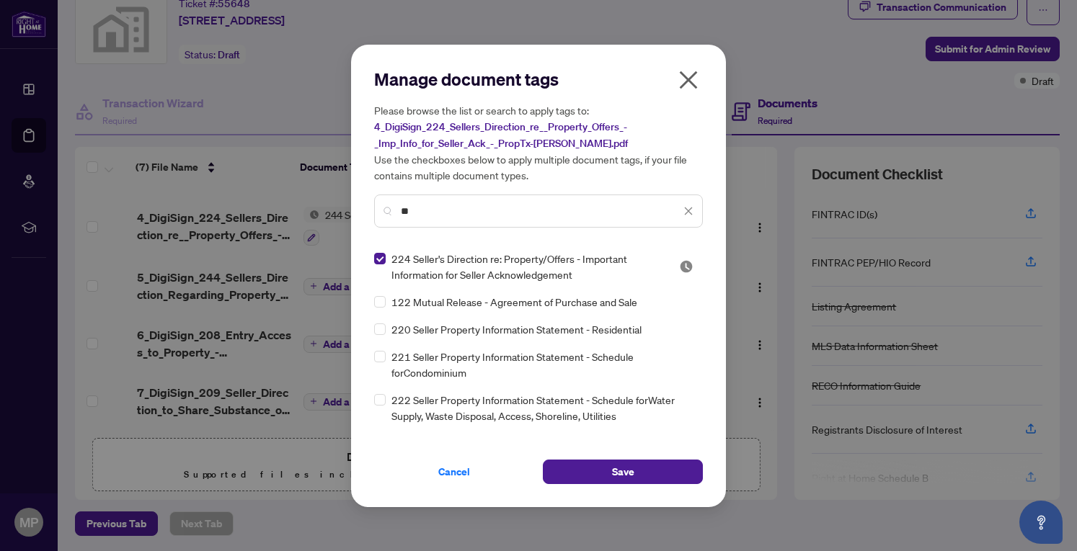
click at [586, 468] on button "Save" at bounding box center [623, 472] width 160 height 25
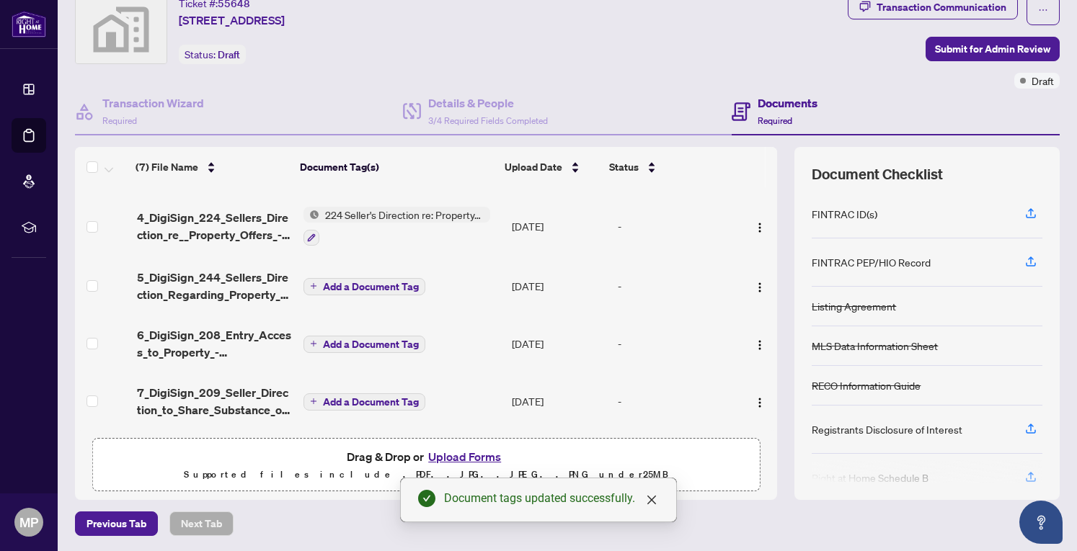
click at [344, 282] on span "Add a Document Tag" at bounding box center [371, 287] width 96 height 10
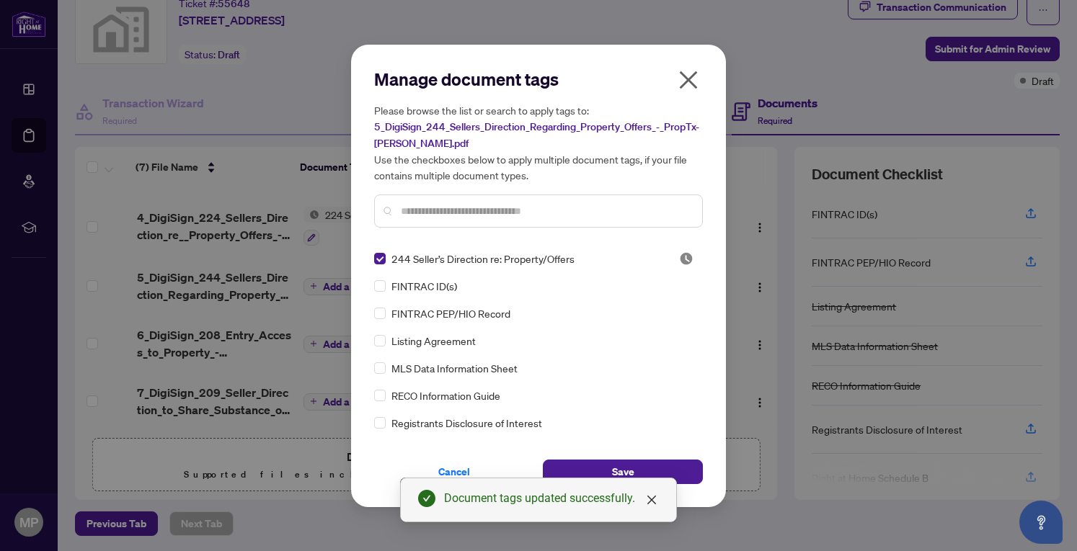
click at [604, 463] on button "Save" at bounding box center [623, 472] width 160 height 25
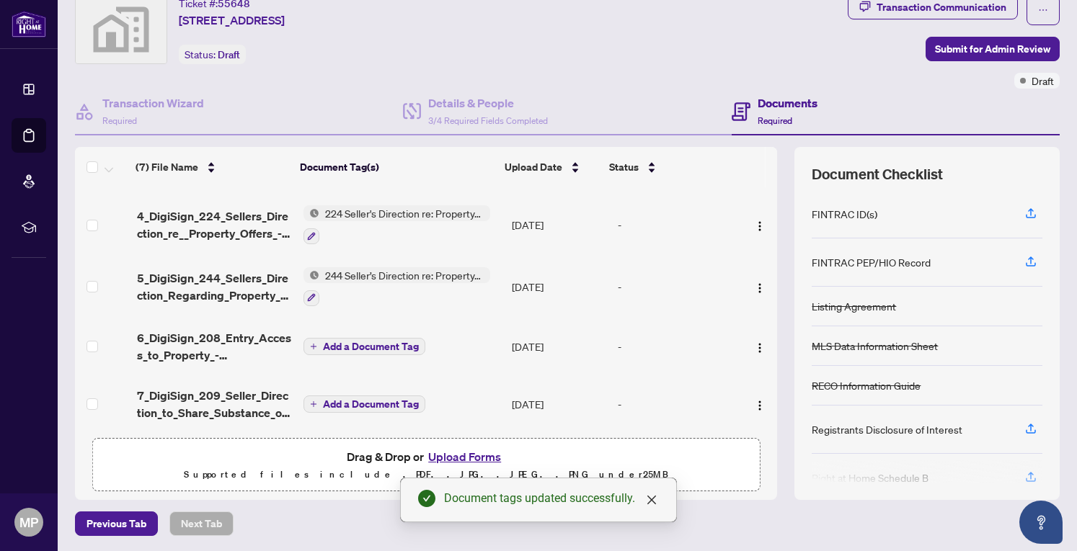
click at [355, 342] on span "Add a Document Tag" at bounding box center [371, 347] width 96 height 10
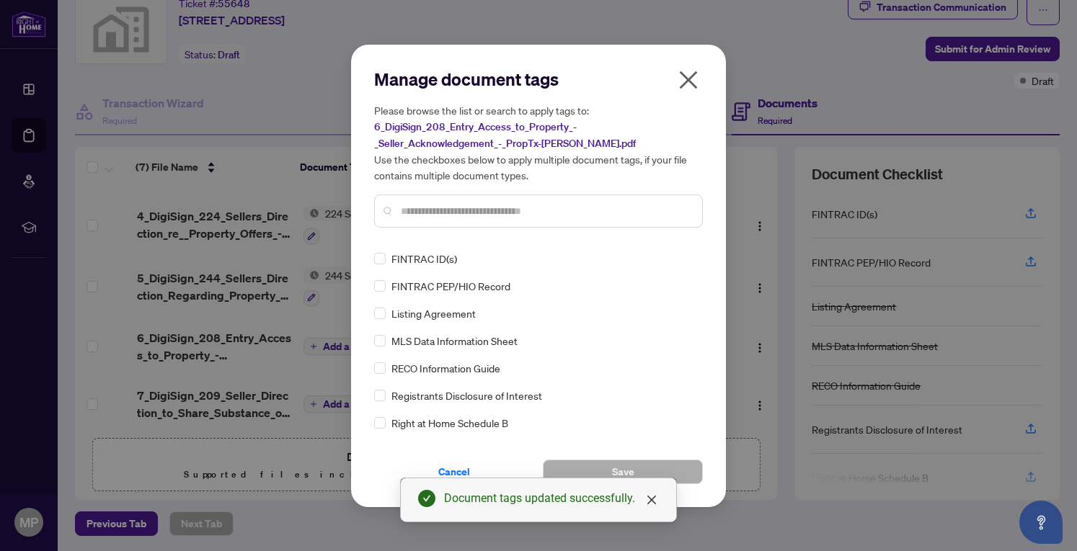
click at [466, 210] on input "text" at bounding box center [546, 211] width 290 height 16
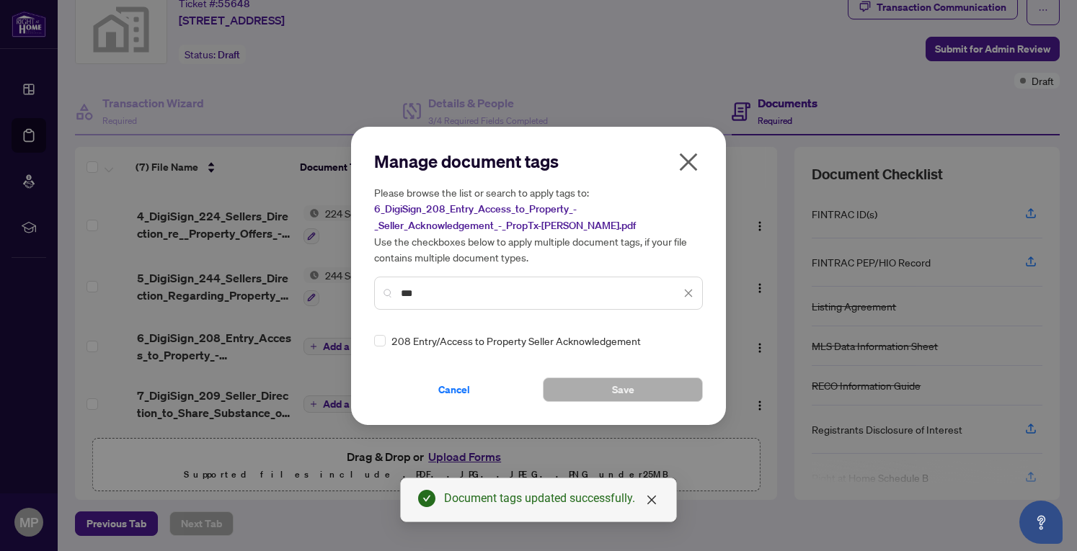
type input "***"
click at [563, 389] on button "Save" at bounding box center [623, 390] width 160 height 25
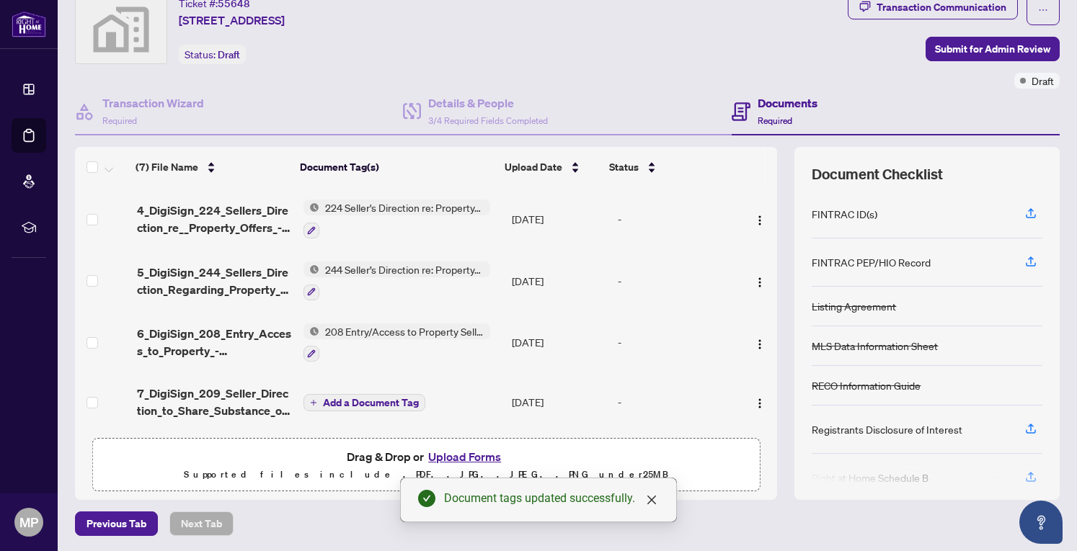
scroll to position [186, 0]
click at [360, 402] on span "Add a Document Tag" at bounding box center [371, 402] width 96 height 10
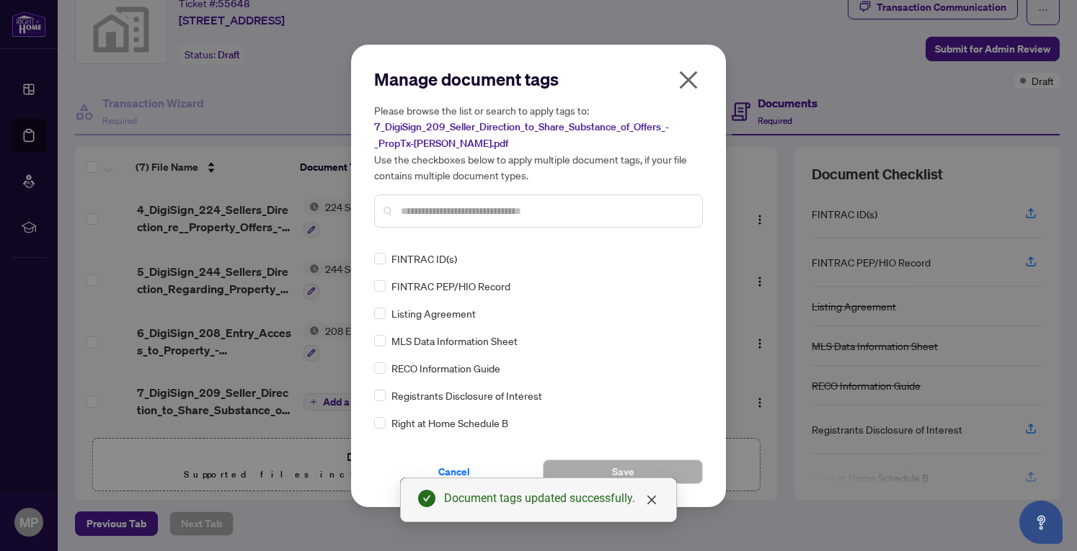
click at [471, 227] on div "Manage document tags Please browse the list or search to apply tags to: 7_DigiS…" at bounding box center [538, 154] width 329 height 172
click at [453, 203] on input "text" at bounding box center [546, 211] width 290 height 16
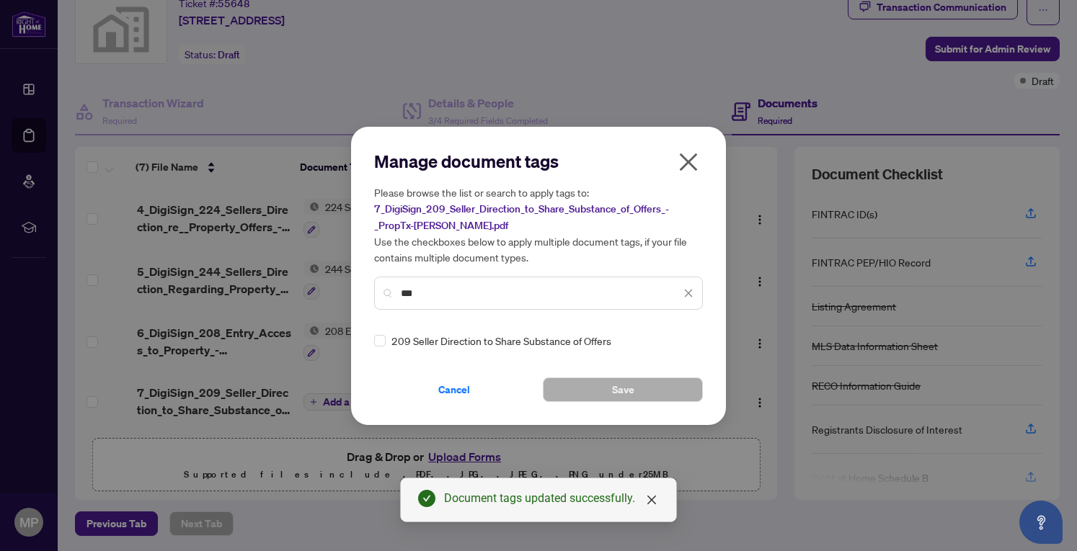
type input "***"
click at [568, 388] on button "Save" at bounding box center [623, 390] width 160 height 25
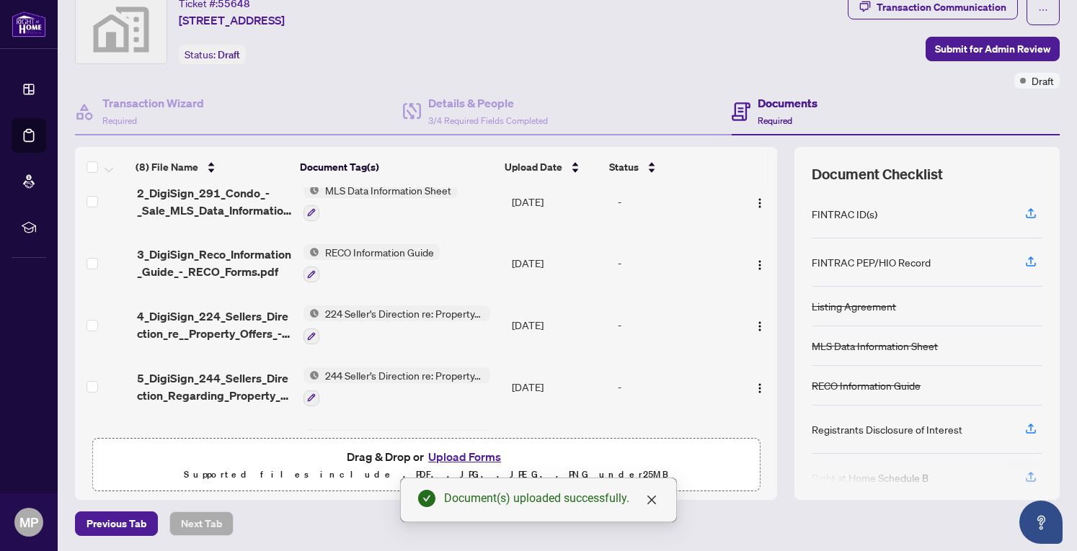
scroll to position [0, 0]
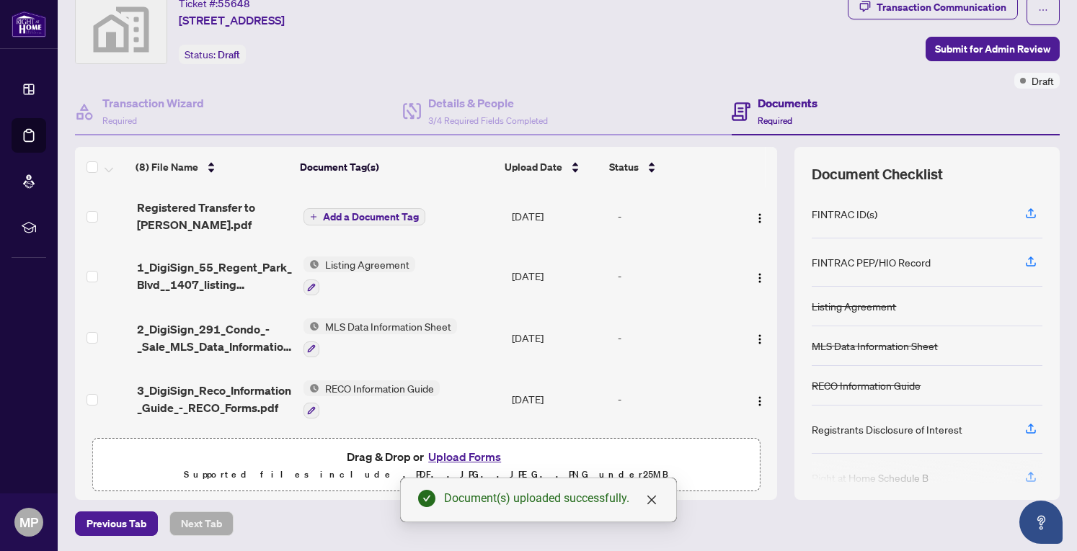
click at [355, 212] on span "Add a Document Tag" at bounding box center [371, 217] width 96 height 10
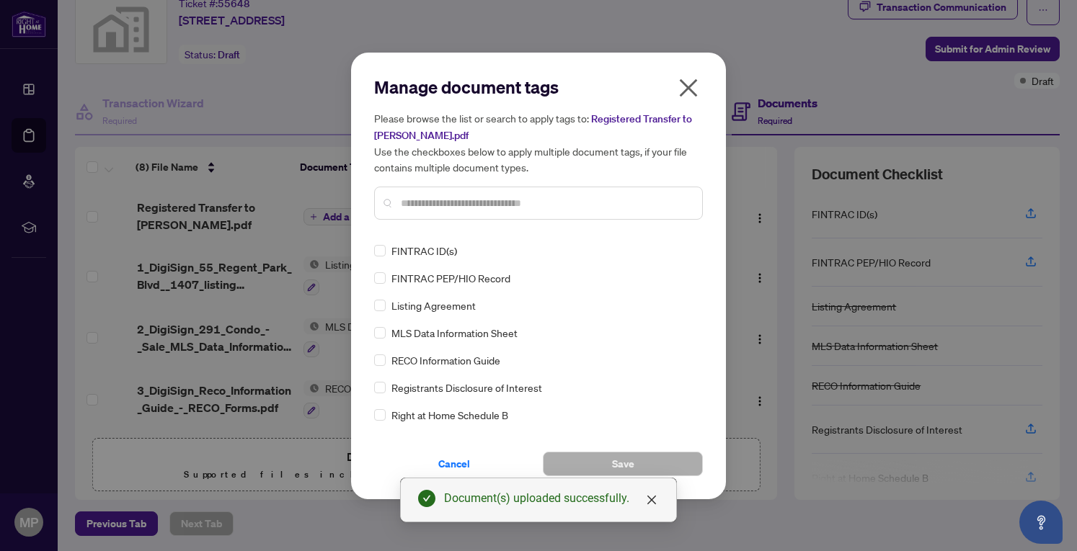
click at [503, 208] on input "text" at bounding box center [546, 203] width 290 height 16
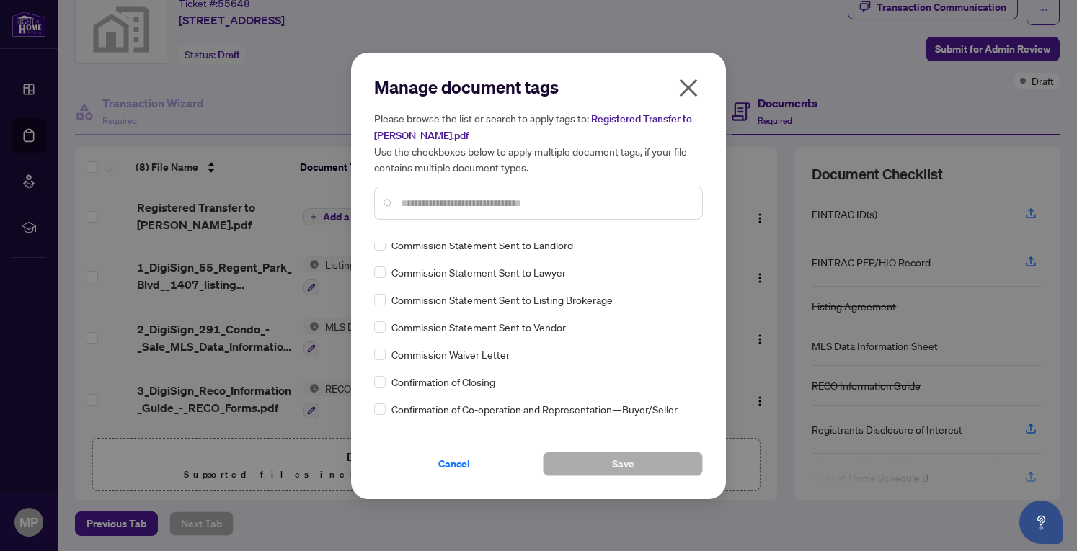
scroll to position [1009, 0]
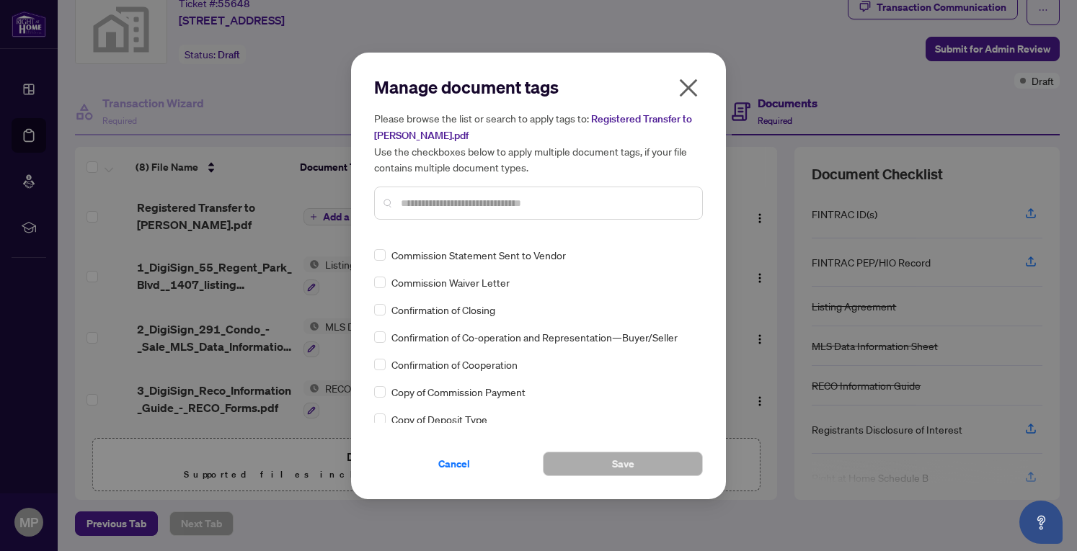
click at [480, 200] on input "text" at bounding box center [546, 203] width 290 height 16
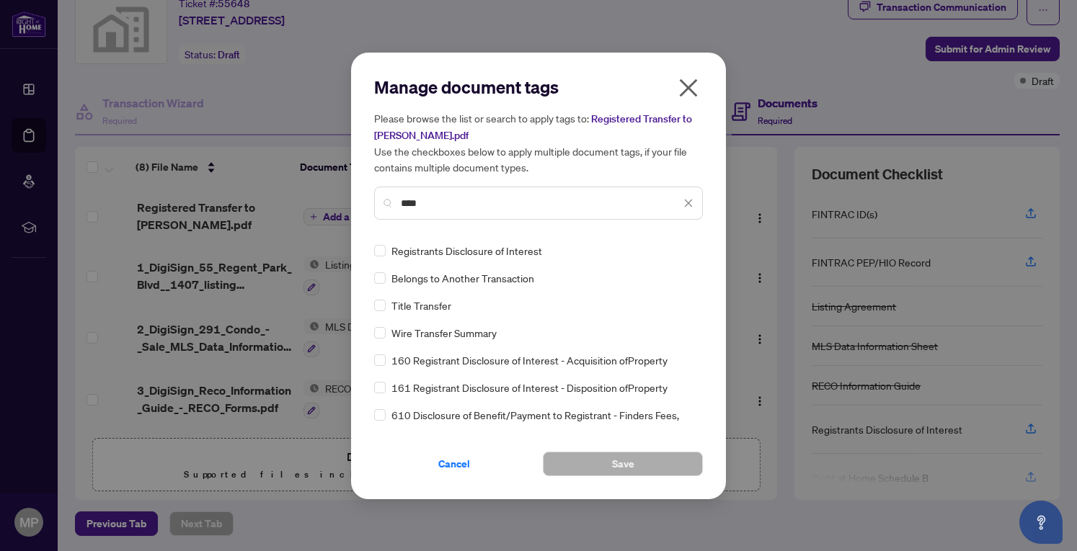
scroll to position [16, 0]
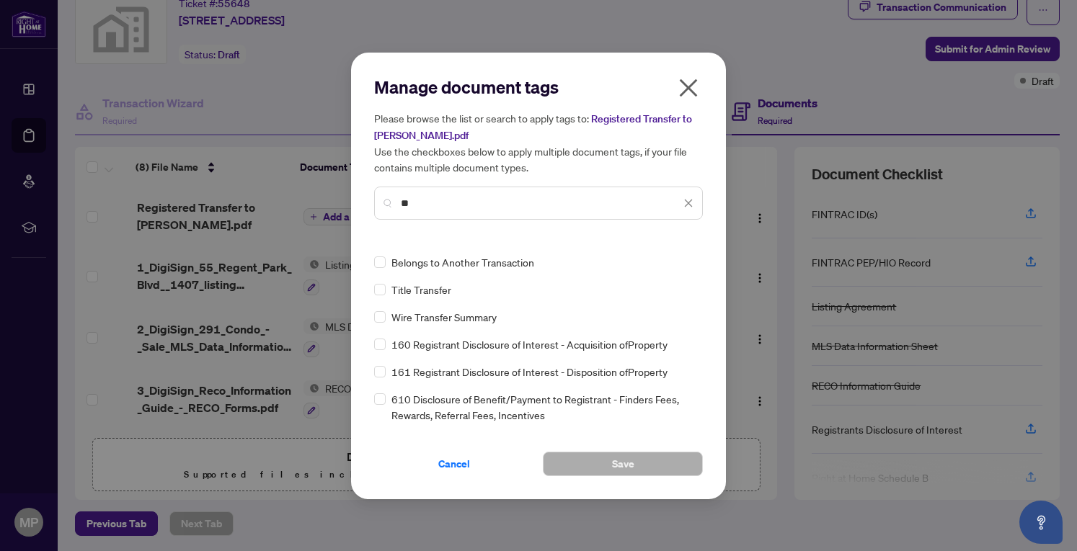
type input "*"
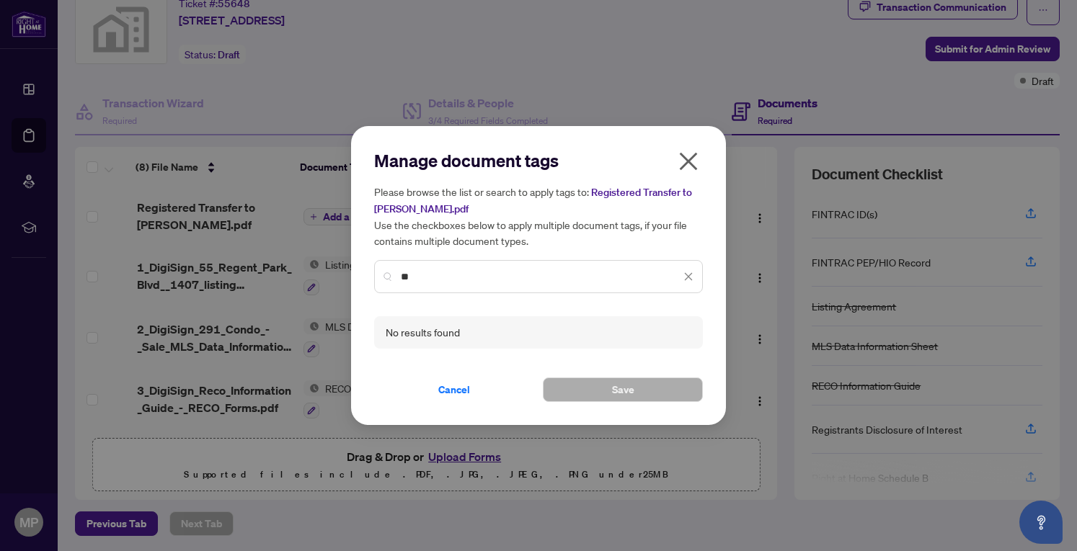
type input "*"
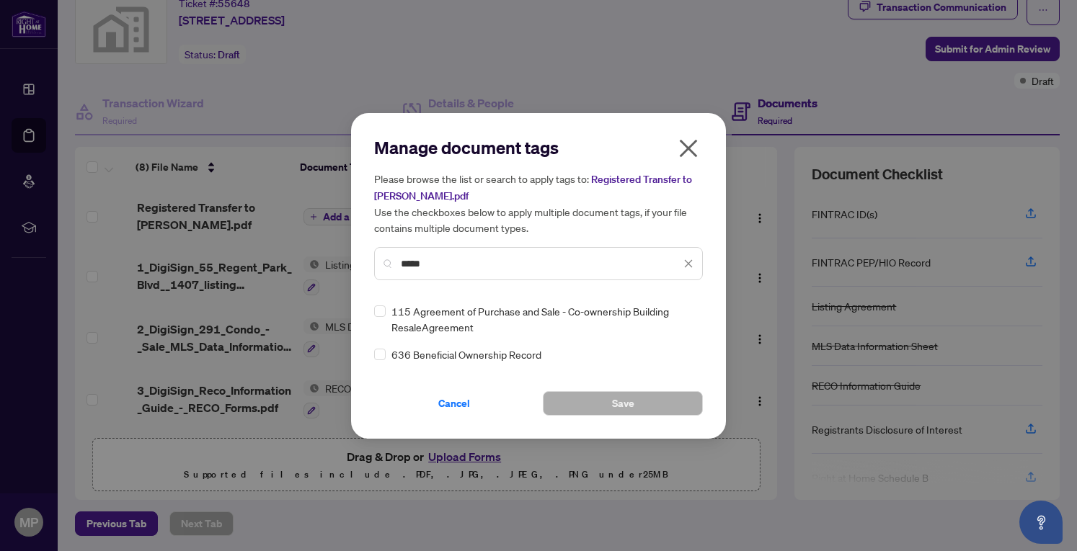
type input "*****"
click at [685, 264] on icon "close" at bounding box center [688, 264] width 10 height 10
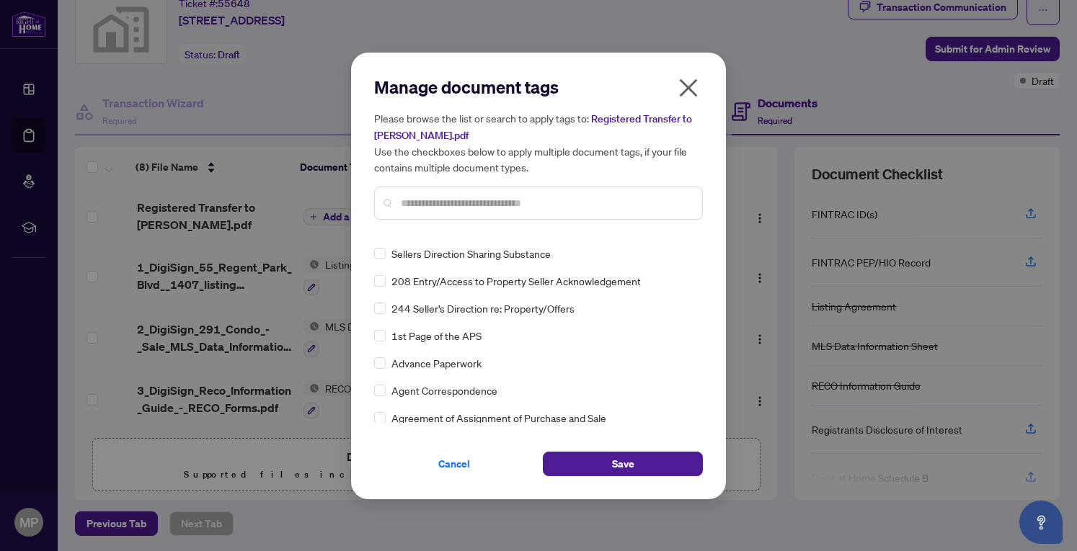
scroll to position [288, 0]
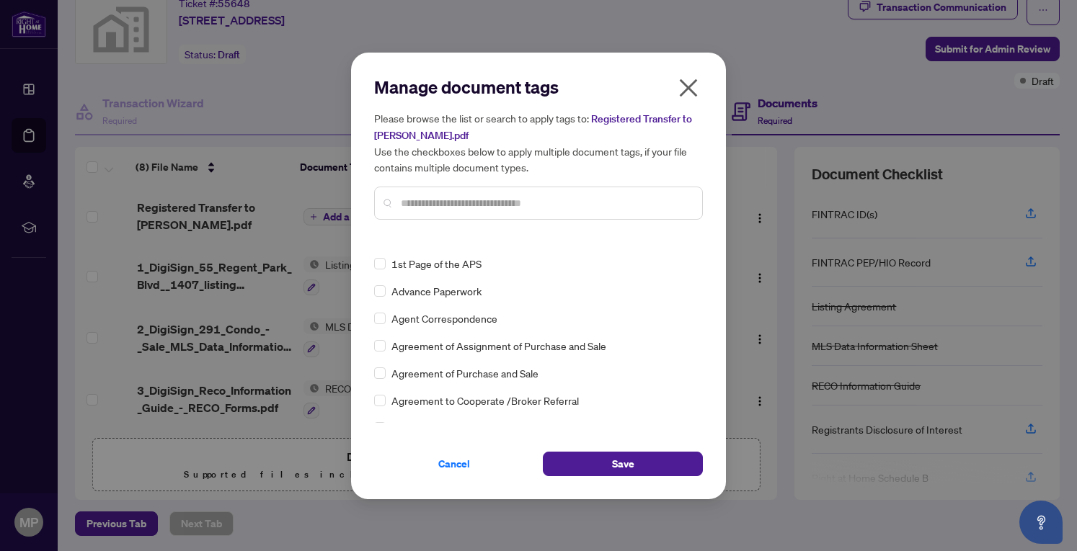
click at [573, 471] on button "Save" at bounding box center [623, 464] width 160 height 25
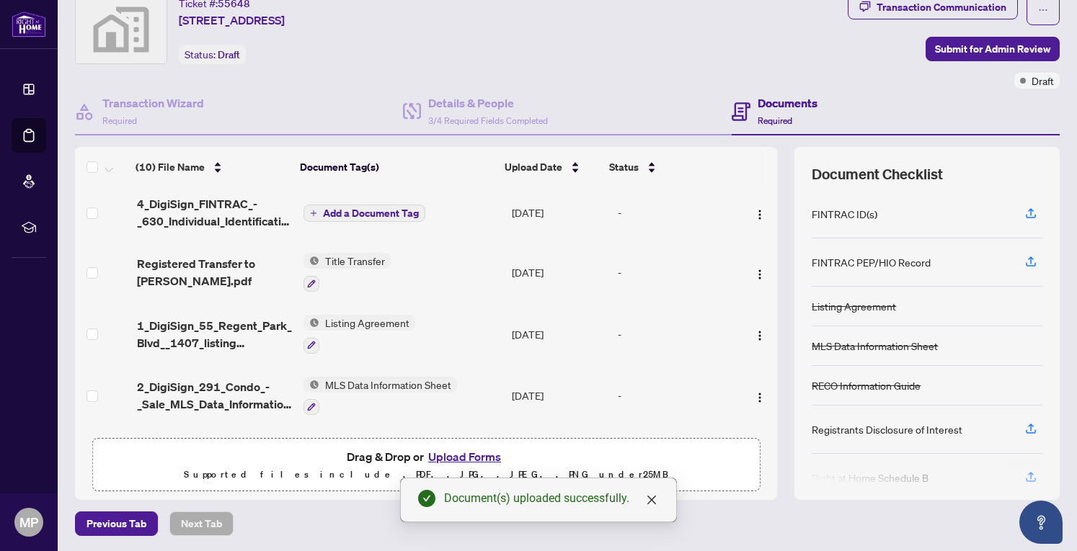
scroll to position [0, 0]
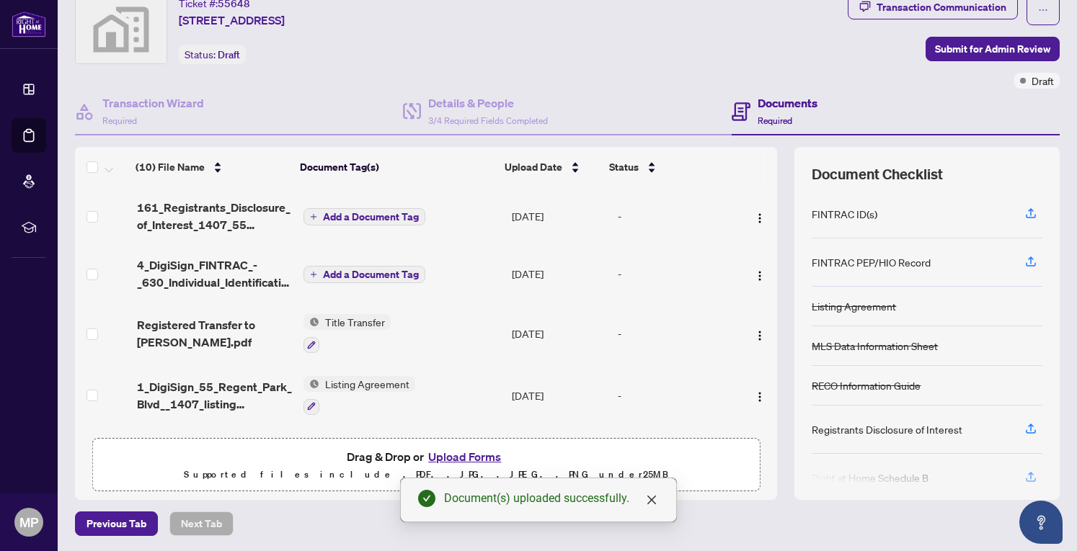
click at [339, 273] on span "Add a Document Tag" at bounding box center [371, 275] width 96 height 10
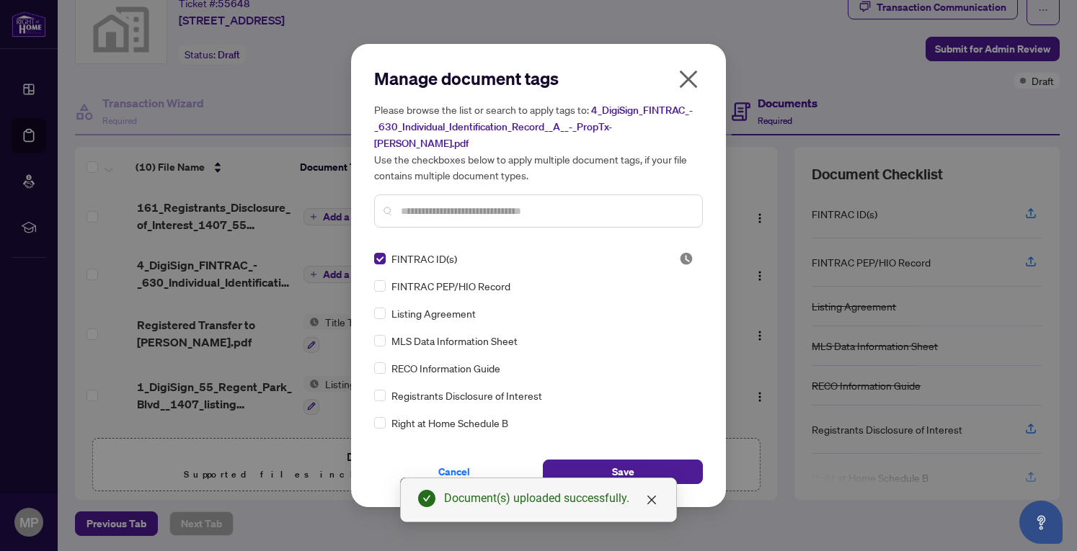
click at [596, 467] on button "Save" at bounding box center [623, 472] width 160 height 25
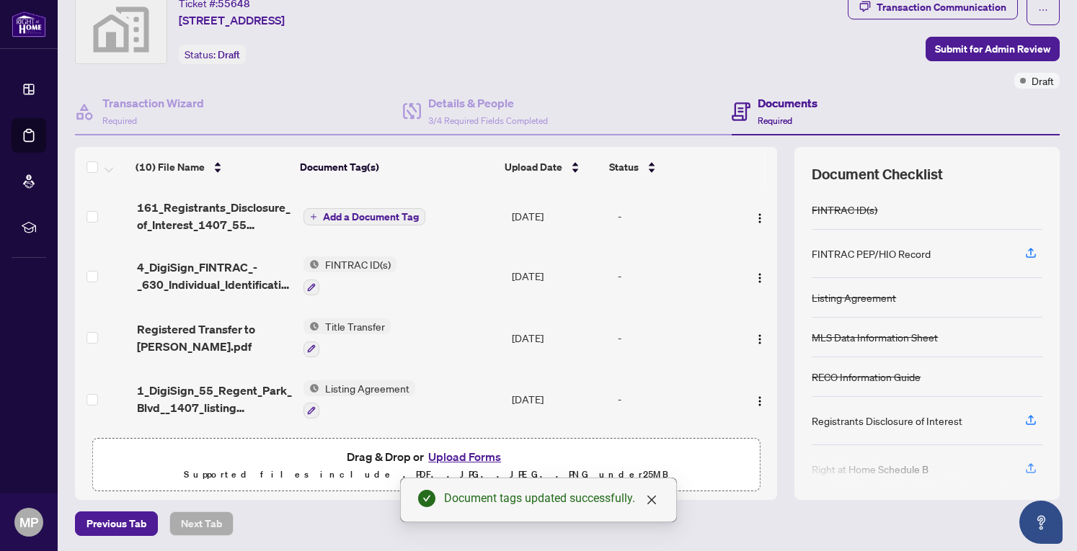
click at [352, 212] on span "Add a Document Tag" at bounding box center [371, 217] width 96 height 10
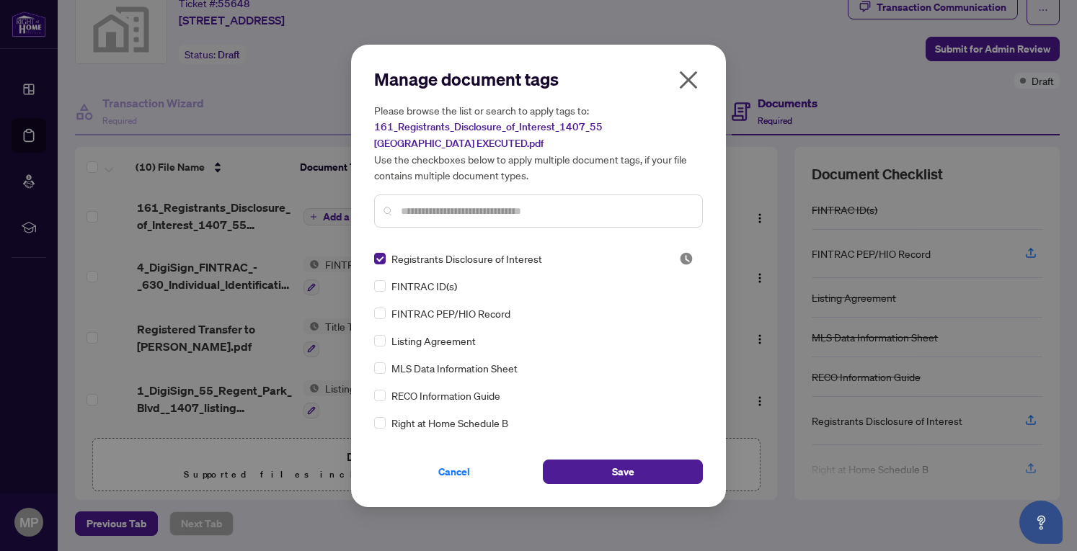
click at [602, 477] on button "Save" at bounding box center [623, 472] width 160 height 25
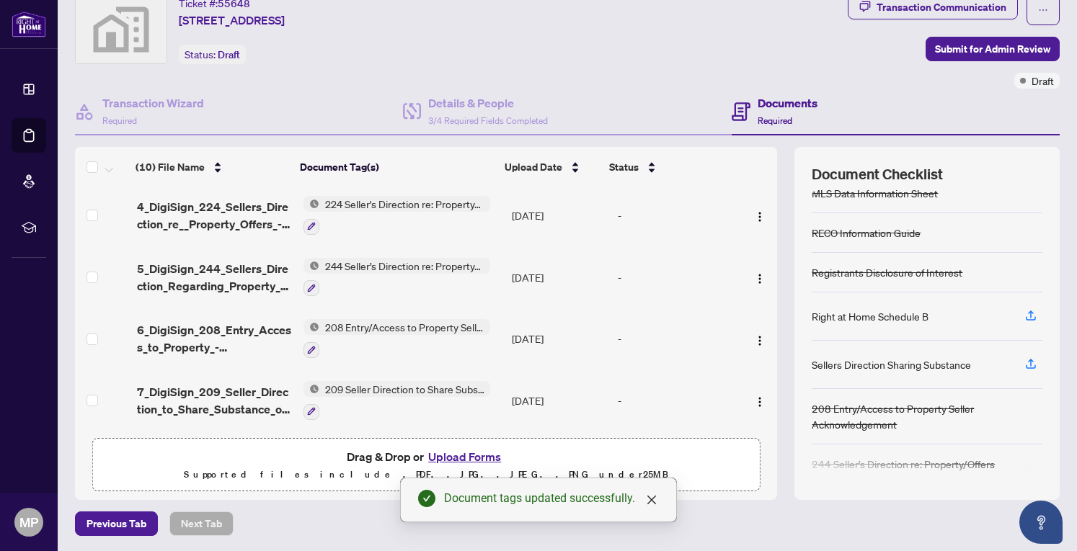
scroll to position [147, 0]
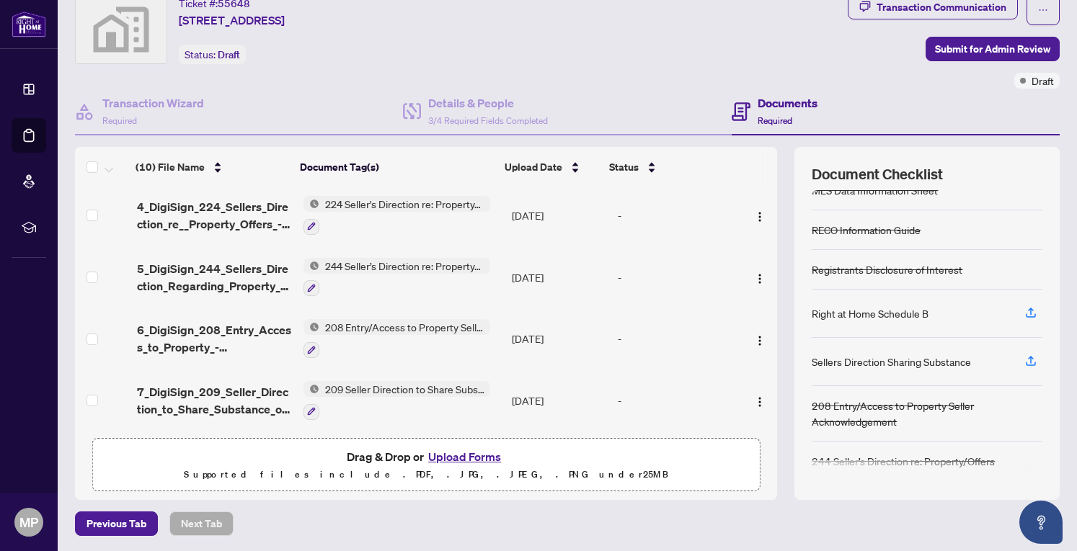
click at [1002, 43] on span "Submit for Admin Review" at bounding box center [992, 48] width 115 height 23
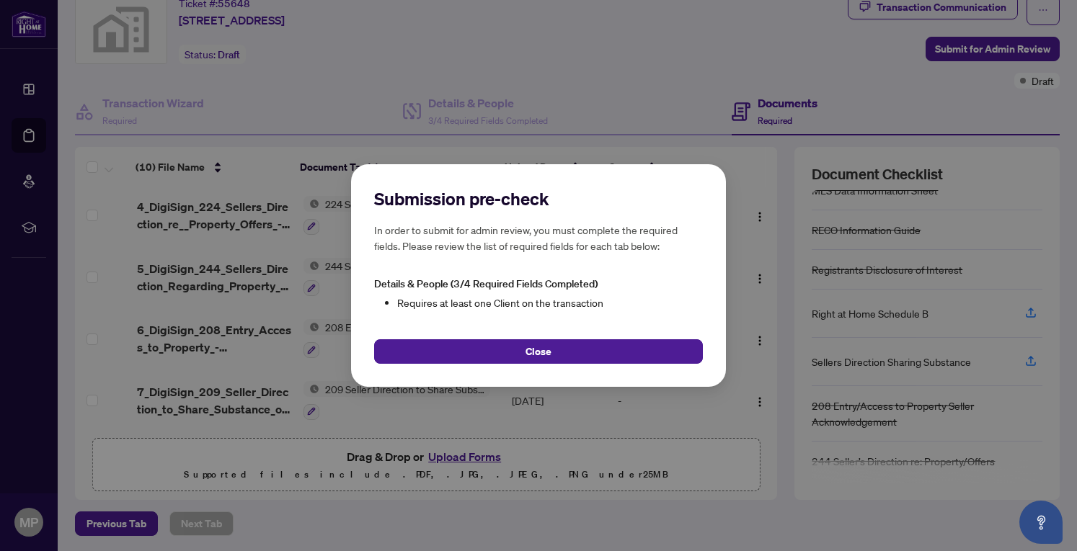
click at [536, 348] on span "Close" at bounding box center [538, 351] width 26 height 23
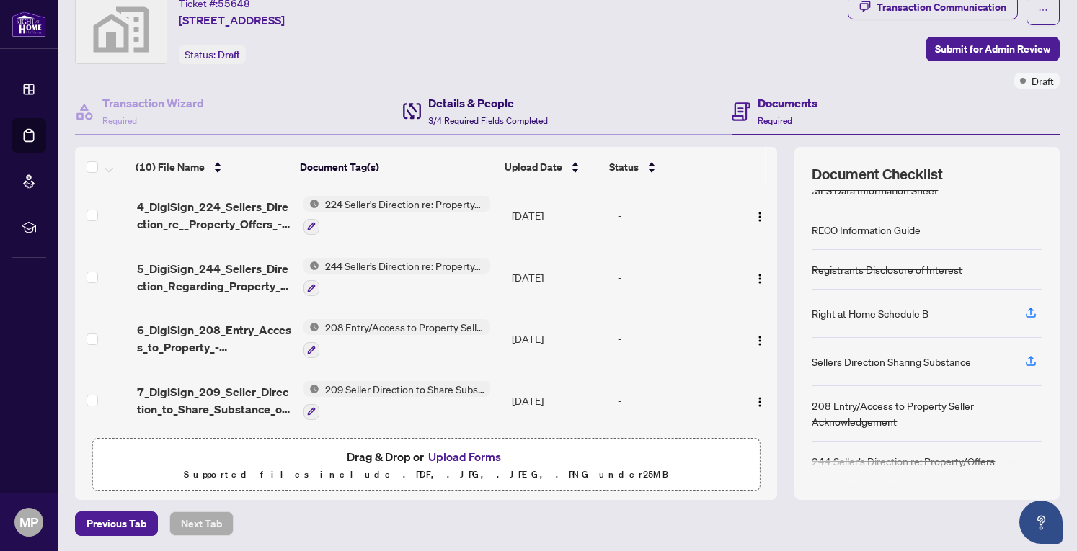
click at [435, 109] on h4 "Details & People" at bounding box center [488, 102] width 120 height 17
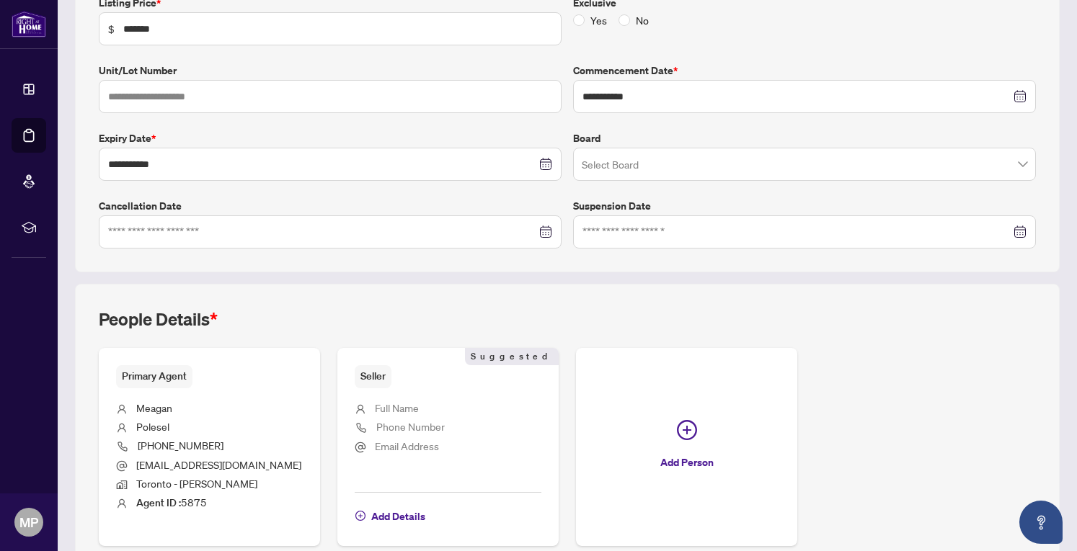
scroll to position [334, 0]
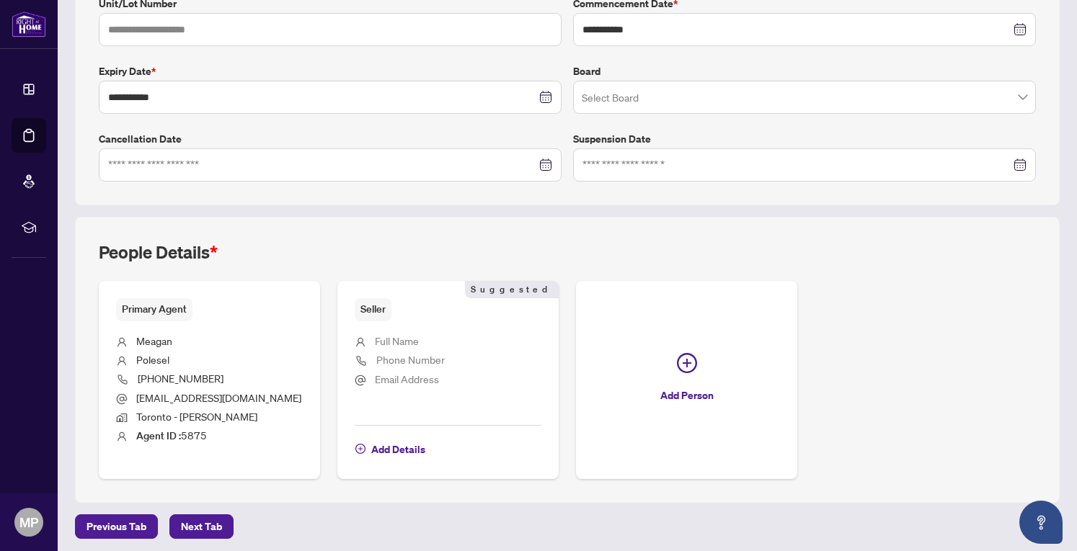
click at [391, 447] on span "Add Details" at bounding box center [398, 449] width 54 height 23
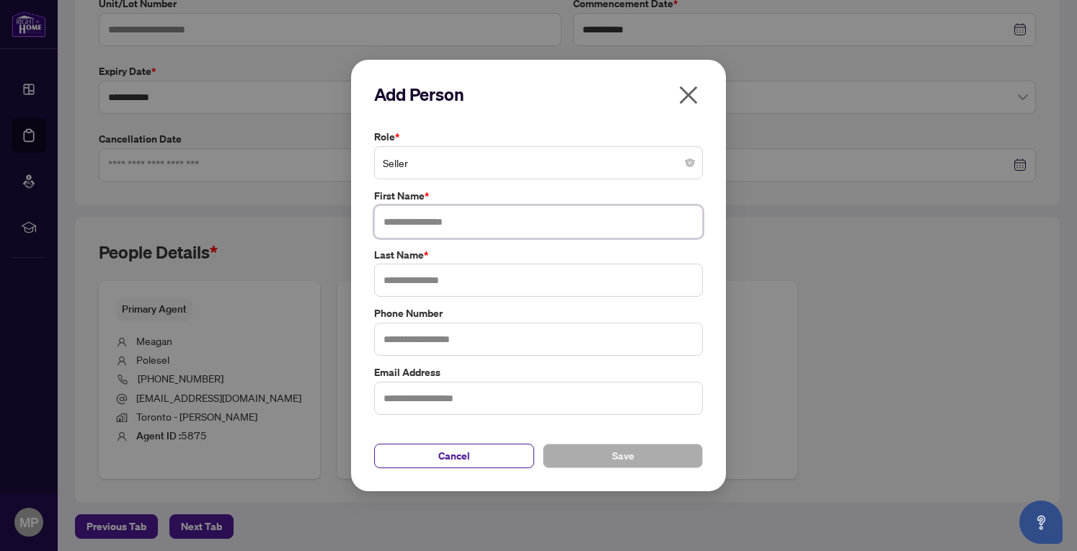
click at [455, 224] on input "text" at bounding box center [538, 221] width 329 height 33
type input "********"
type input "*****"
click at [458, 400] on input "text" at bounding box center [538, 398] width 329 height 33
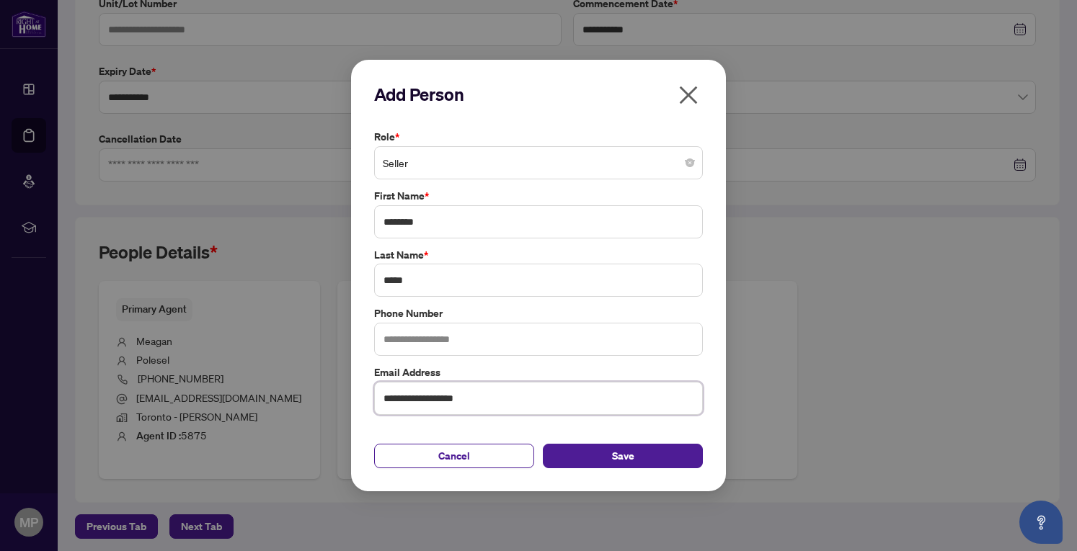
type input "**********"
click at [591, 449] on button "Save" at bounding box center [623, 456] width 160 height 25
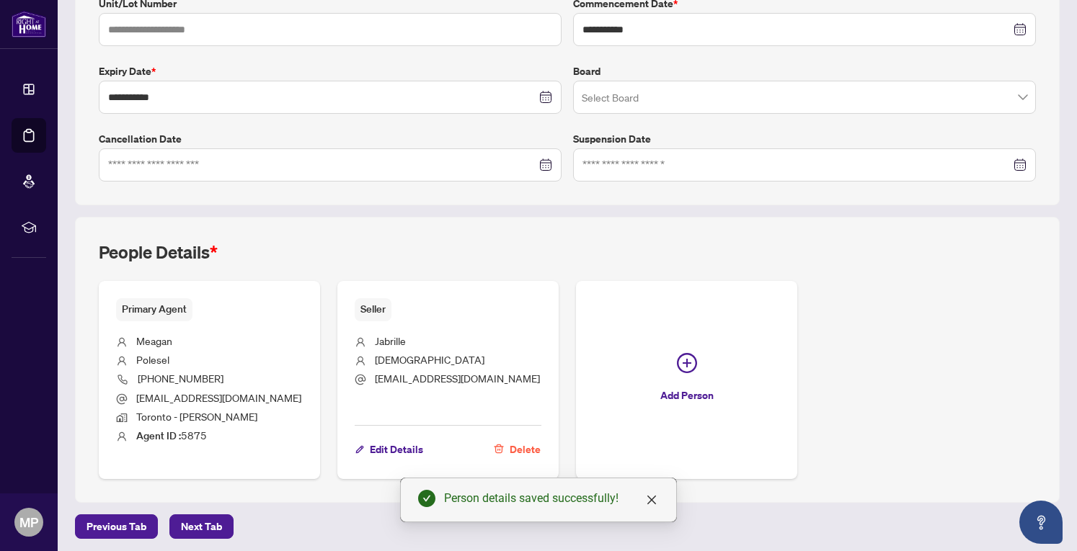
click at [193, 522] on span "Next Tab" at bounding box center [201, 526] width 41 height 23
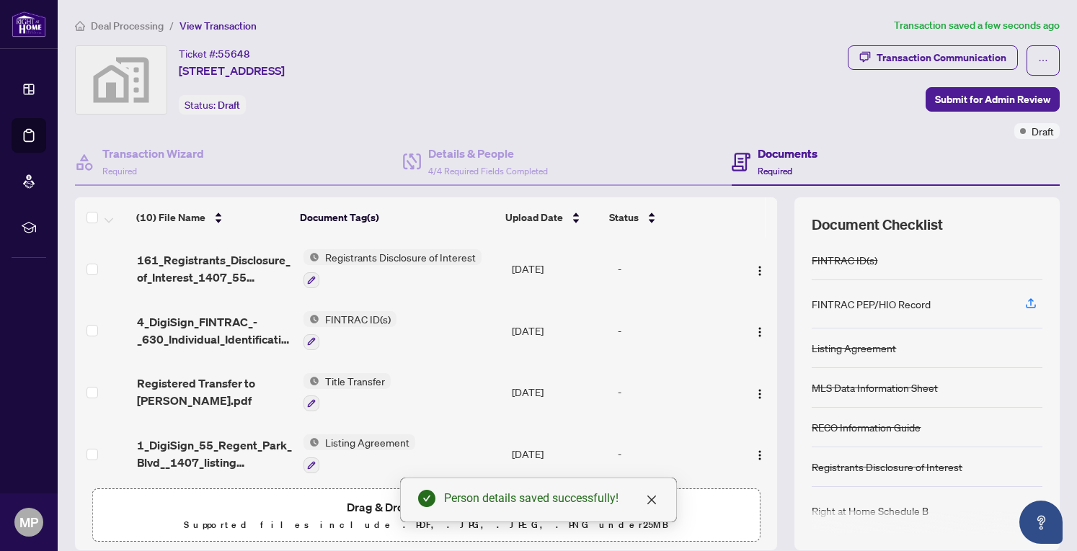
click at [981, 97] on span "Submit for Admin Review" at bounding box center [992, 99] width 115 height 23
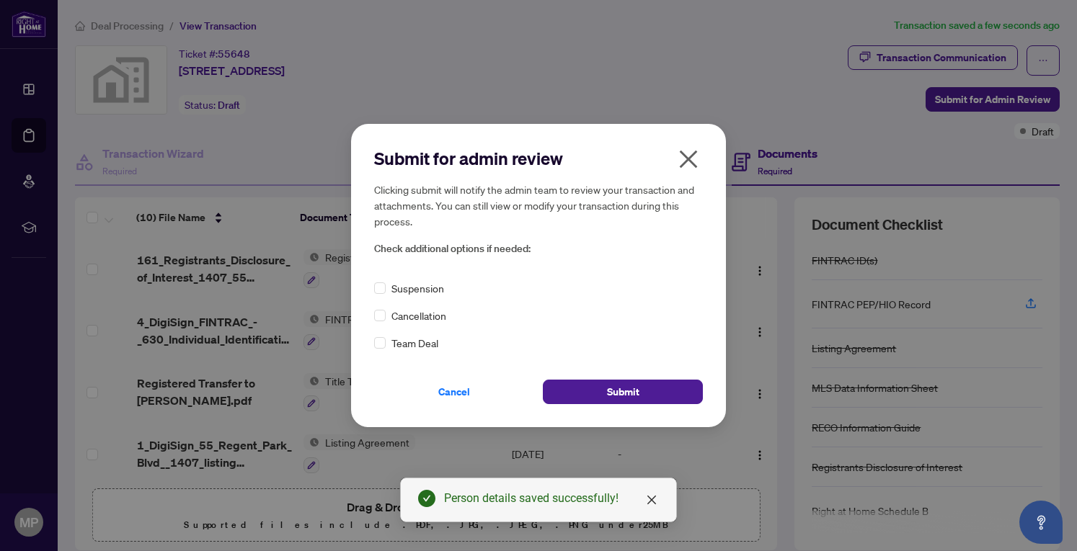
click at [616, 386] on span "Submit" at bounding box center [623, 391] width 32 height 23
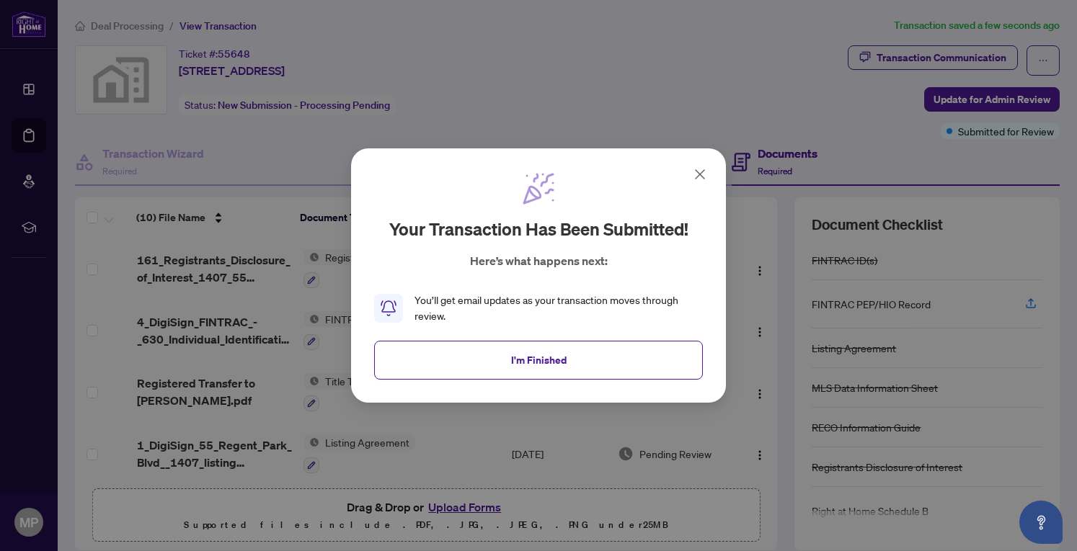
click at [597, 353] on button "I'm Finished" at bounding box center [538, 360] width 329 height 39
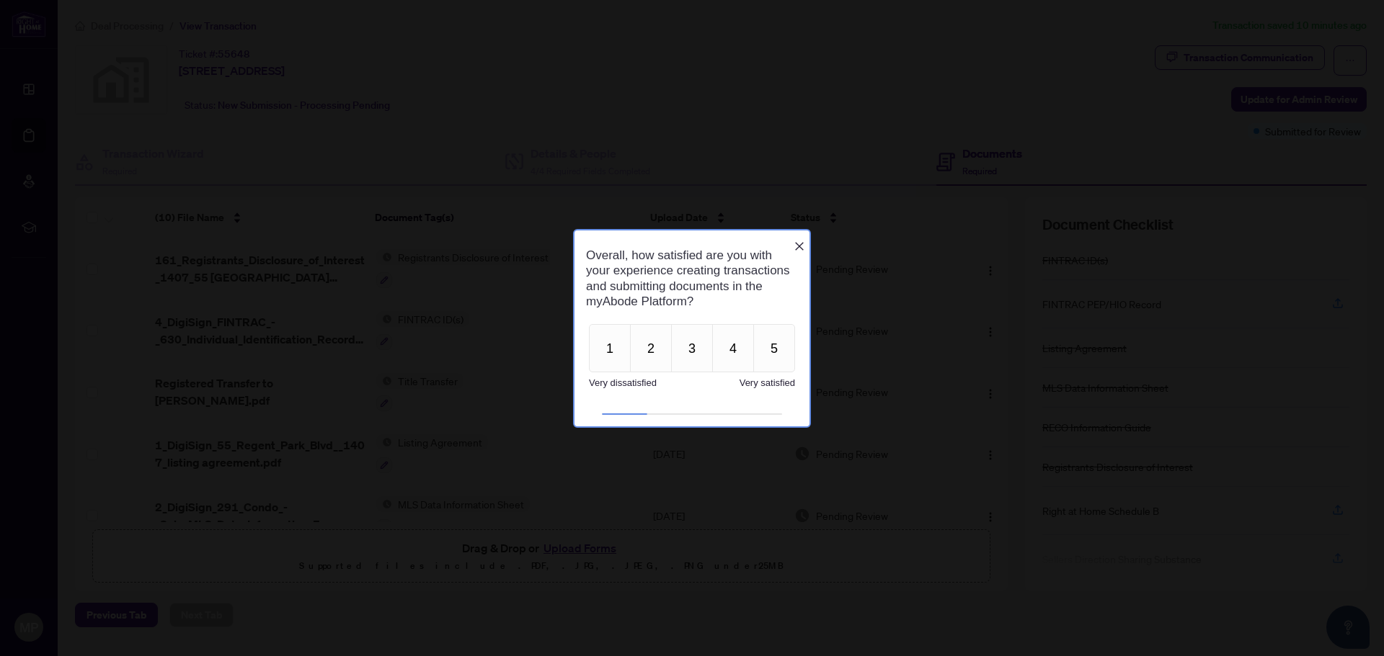
click at [799, 241] on icon "Close button" at bounding box center [799, 247] width 12 height 12
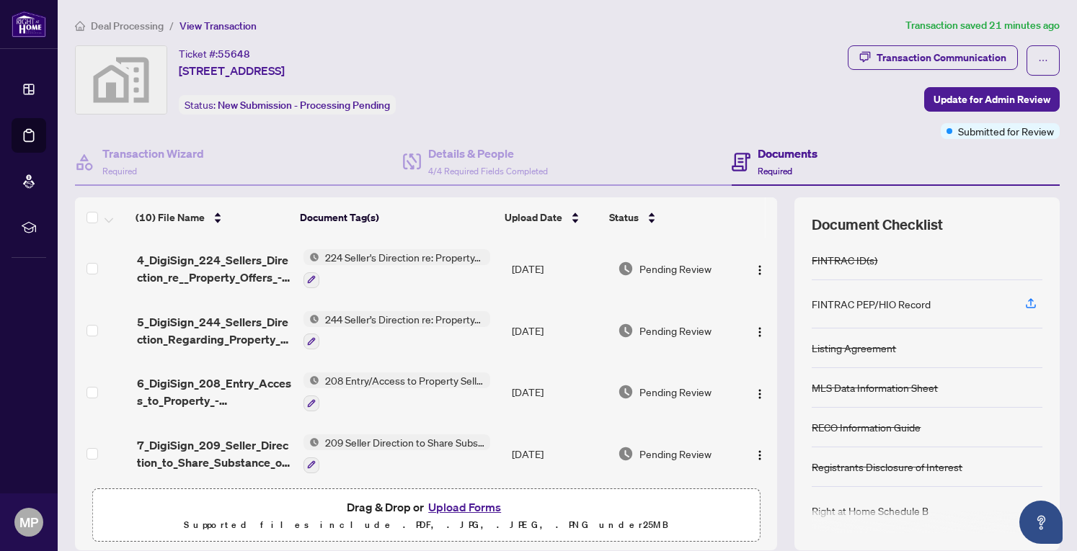
scroll to position [373, 0]
